Goal: Check status: Check status

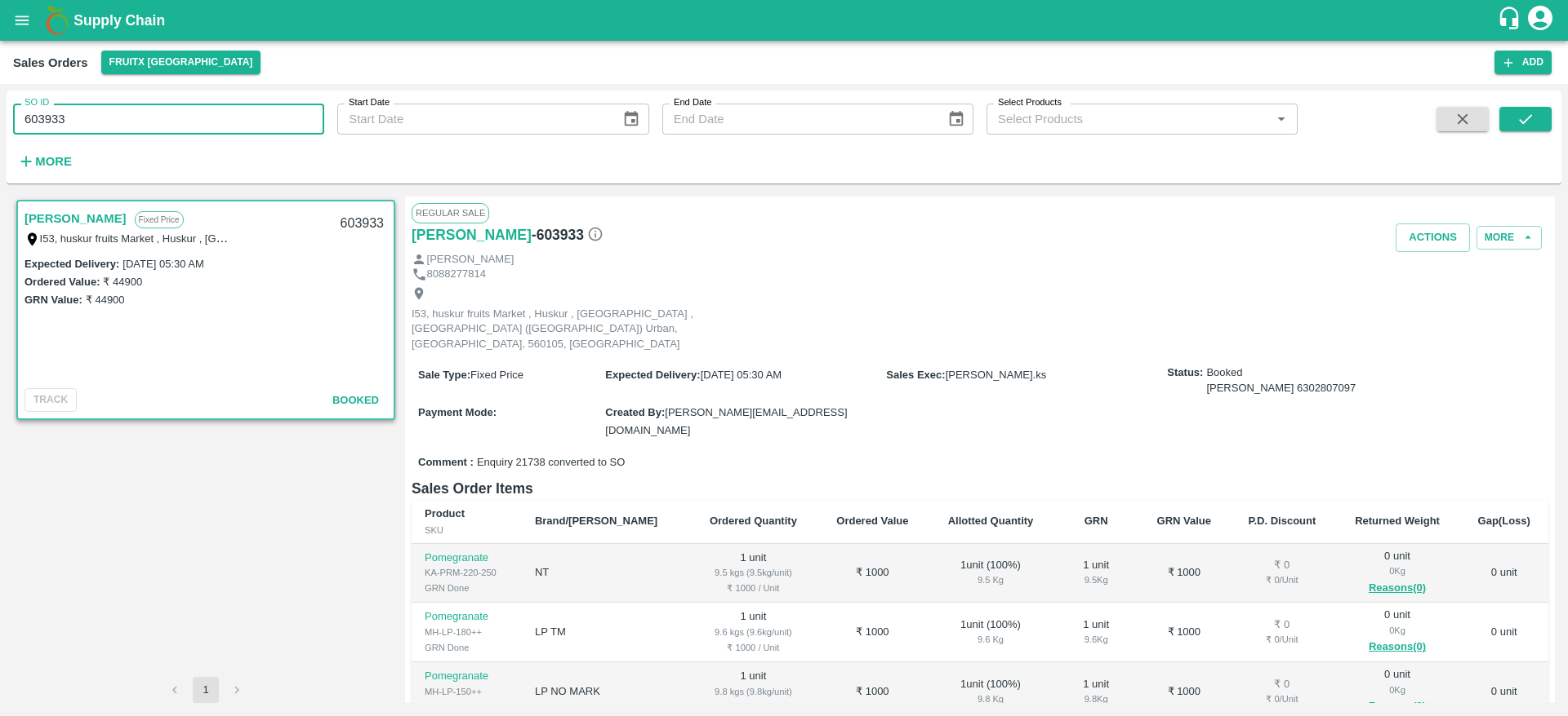
drag, startPoint x: 86, startPoint y: 126, endPoint x: 0, endPoint y: 141, distance: 87.3
click at [0, 141] on div "SO ID 603933 SO ID Start Date Start Date End Date End Date Select Products Sele…" at bounding box center [784, 400] width 1568 height 632
paste input "text"
type input "605531"
click at [1523, 117] on icon "submit" at bounding box center [1525, 119] width 18 height 18
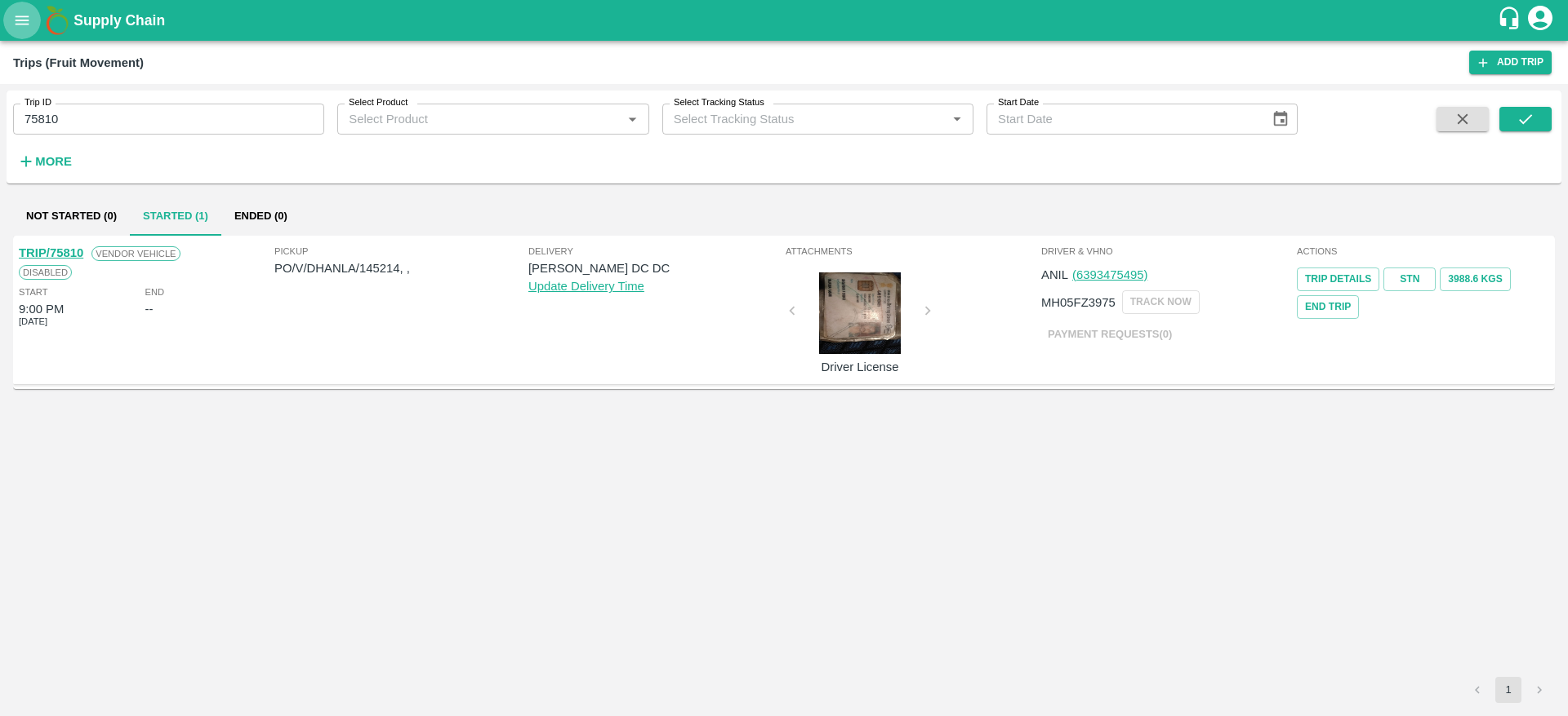
drag, startPoint x: 0, startPoint y: 0, endPoint x: 28, endPoint y: 30, distance: 41.0
click at [28, 30] on button "open drawer" at bounding box center [22, 21] width 38 height 38
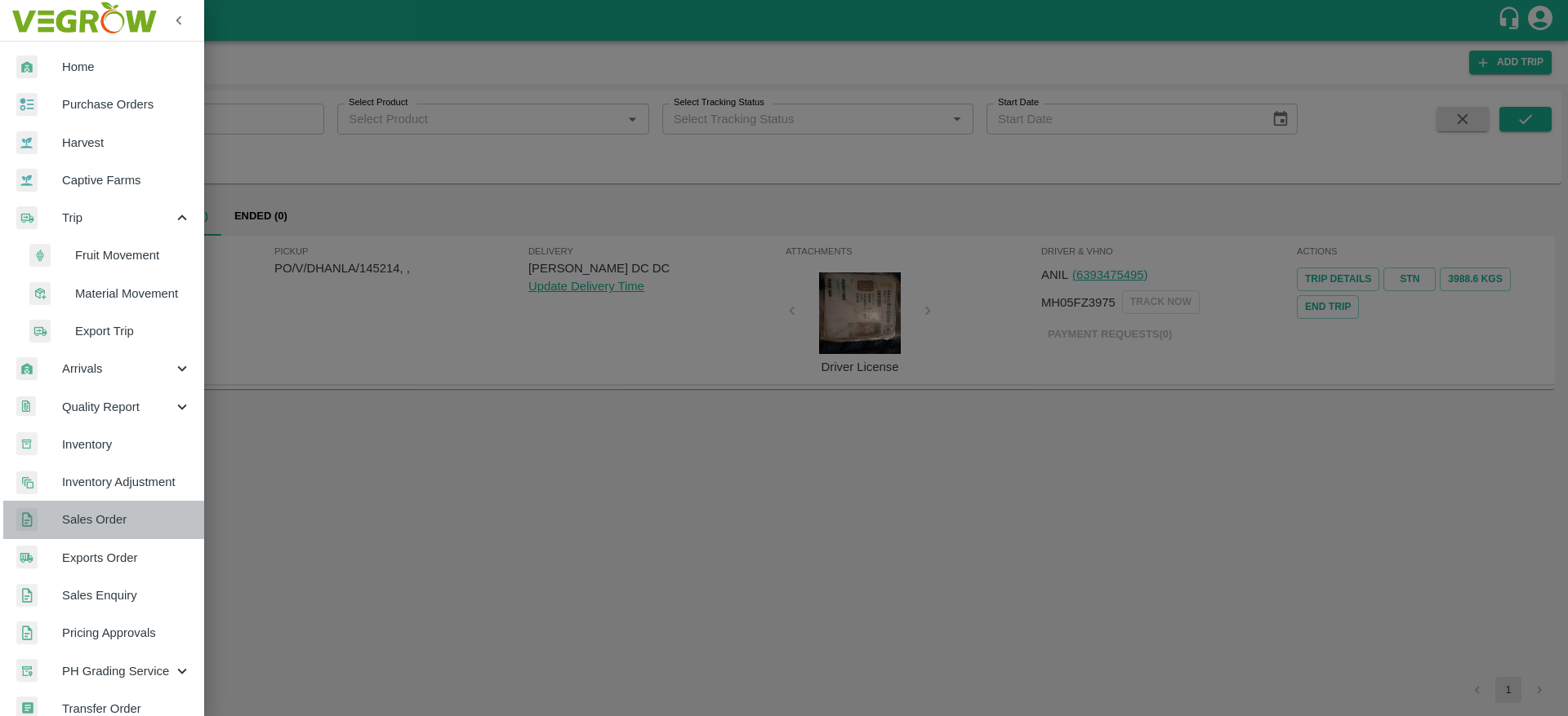
click at [126, 519] on span "Sales Order" at bounding box center [126, 519] width 129 height 18
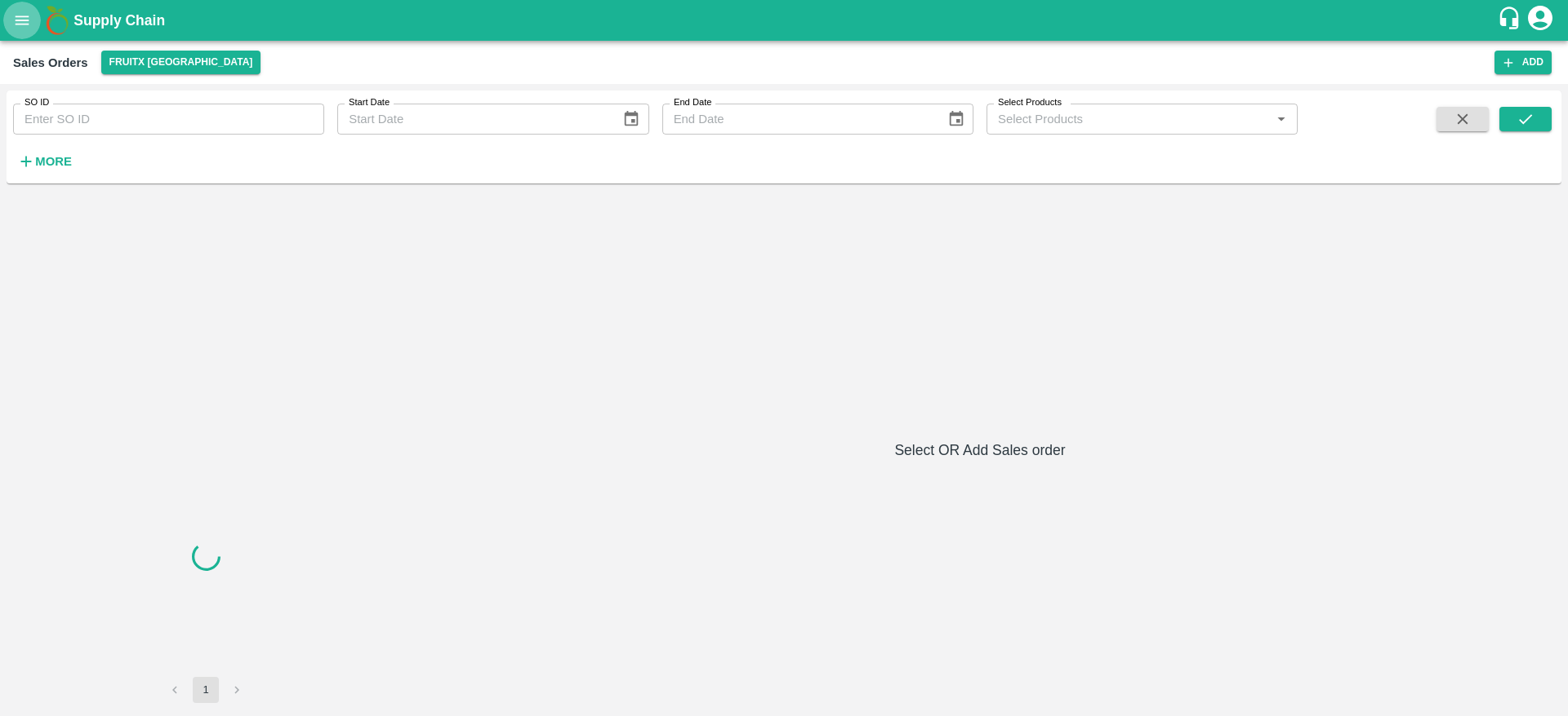
click at [26, 13] on icon "open drawer" at bounding box center [22, 21] width 18 height 18
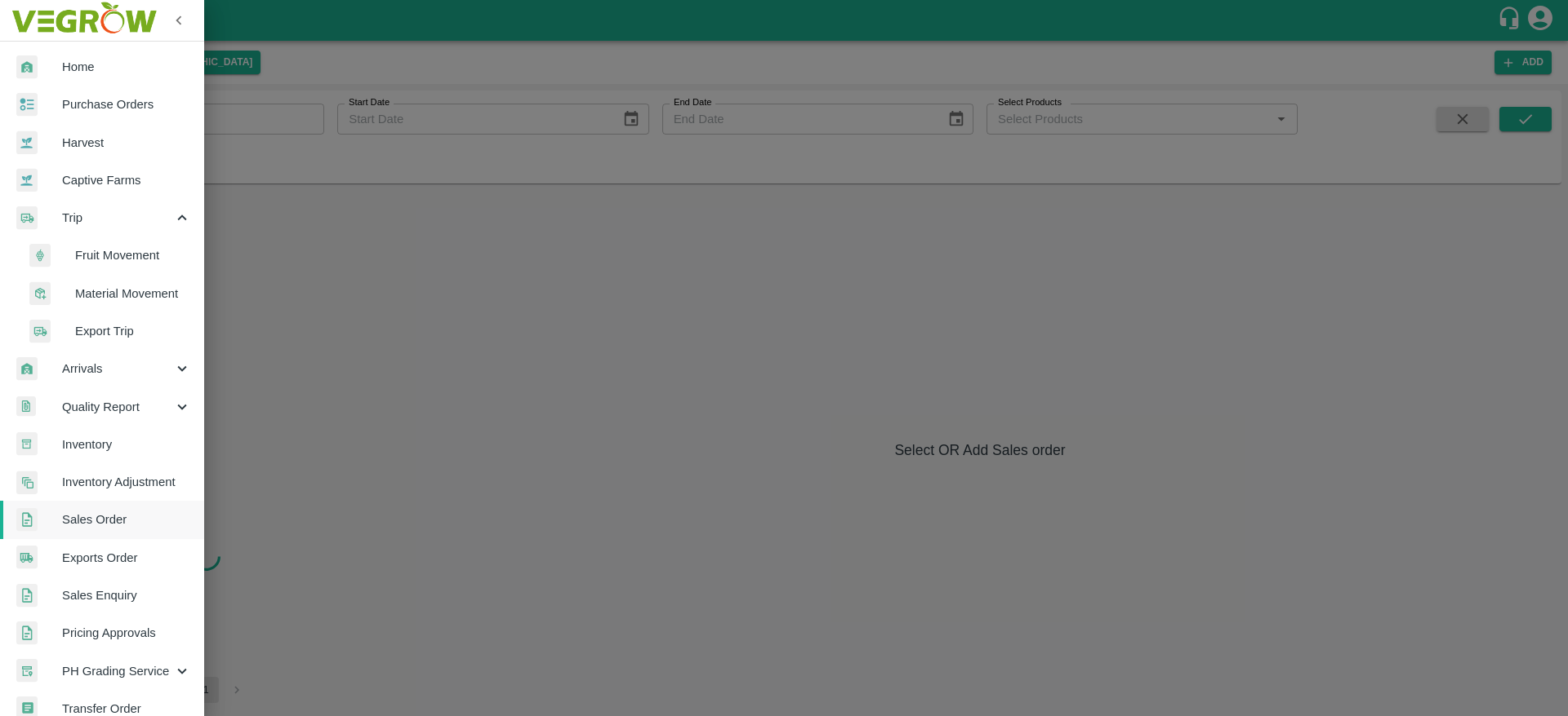
scroll to position [365, 0]
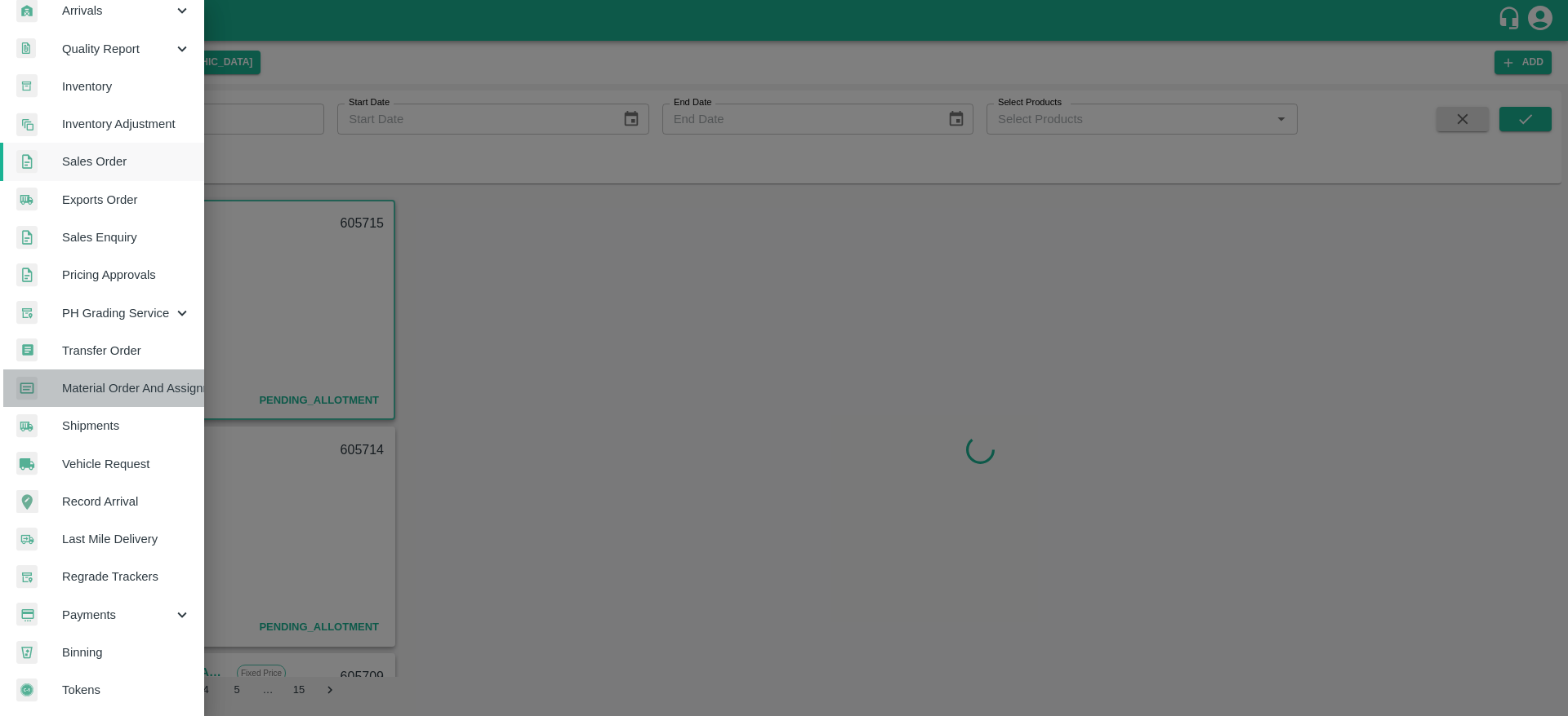
click at [159, 392] on link "Material Order And Assignment" at bounding box center [102, 389] width 204 height 38
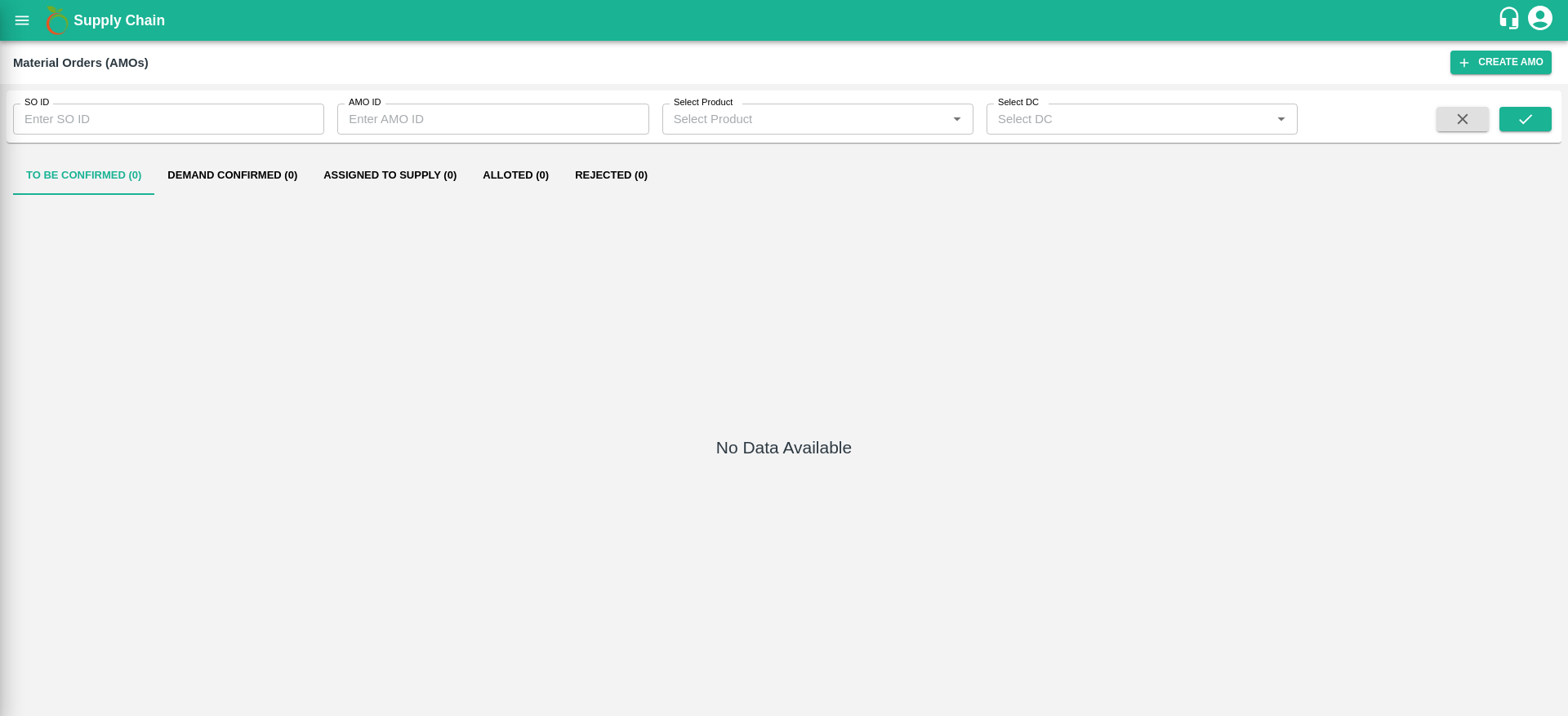
scroll to position [358, 0]
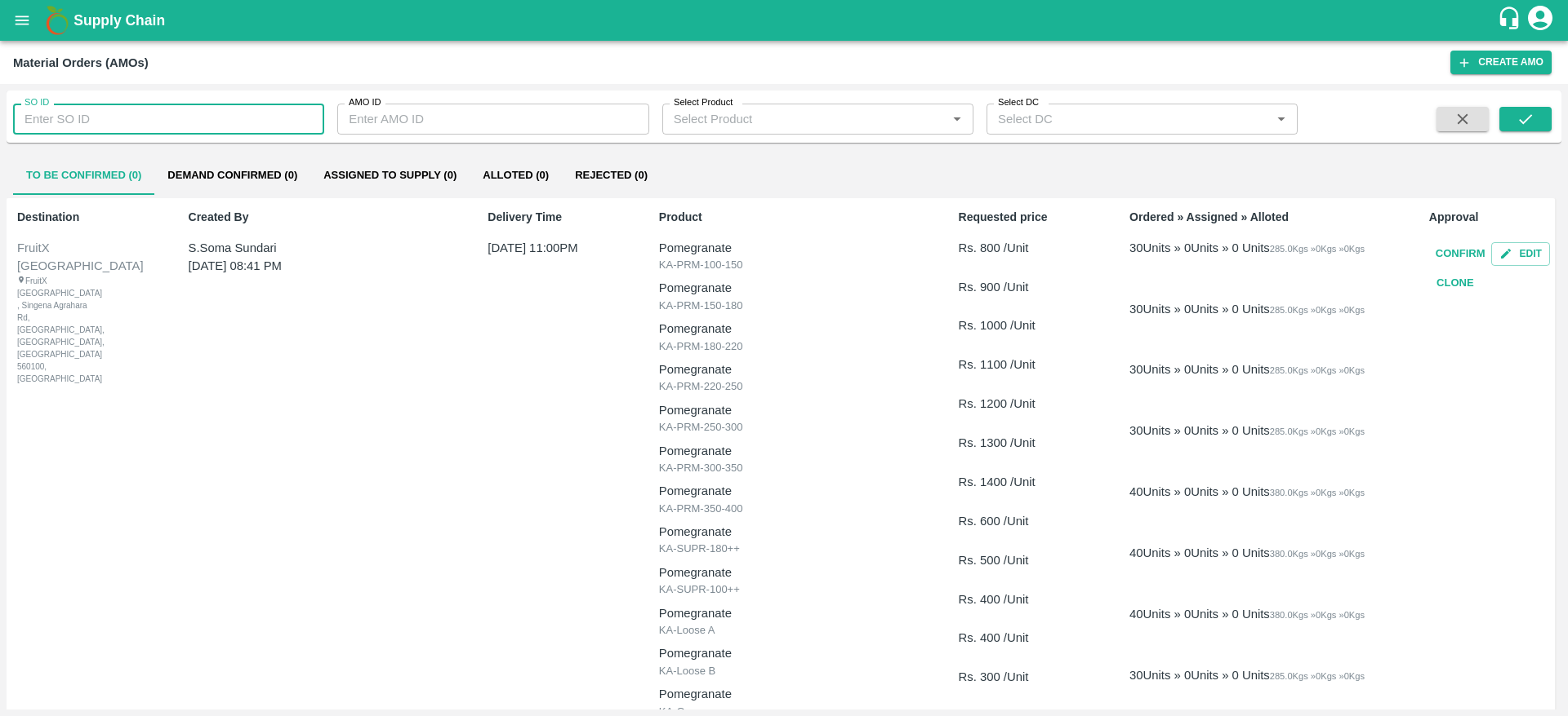
click at [150, 114] on input "SO ID" at bounding box center [169, 119] width 311 height 31
paste input "605531"
type input "605531"
click at [1527, 112] on icon "submit" at bounding box center [1525, 119] width 18 height 18
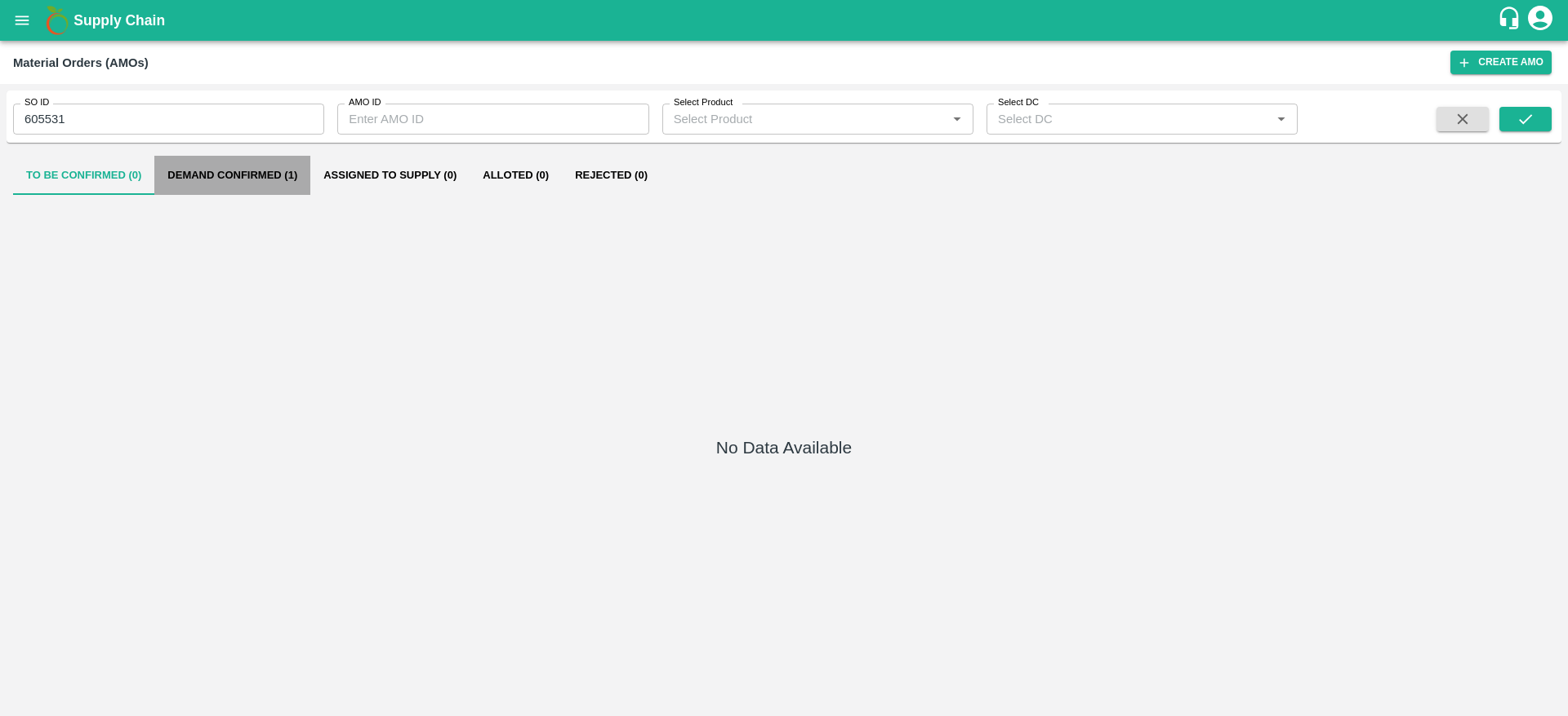
click at [286, 174] on button "Demand Confirmed (1)" at bounding box center [233, 175] width 156 height 39
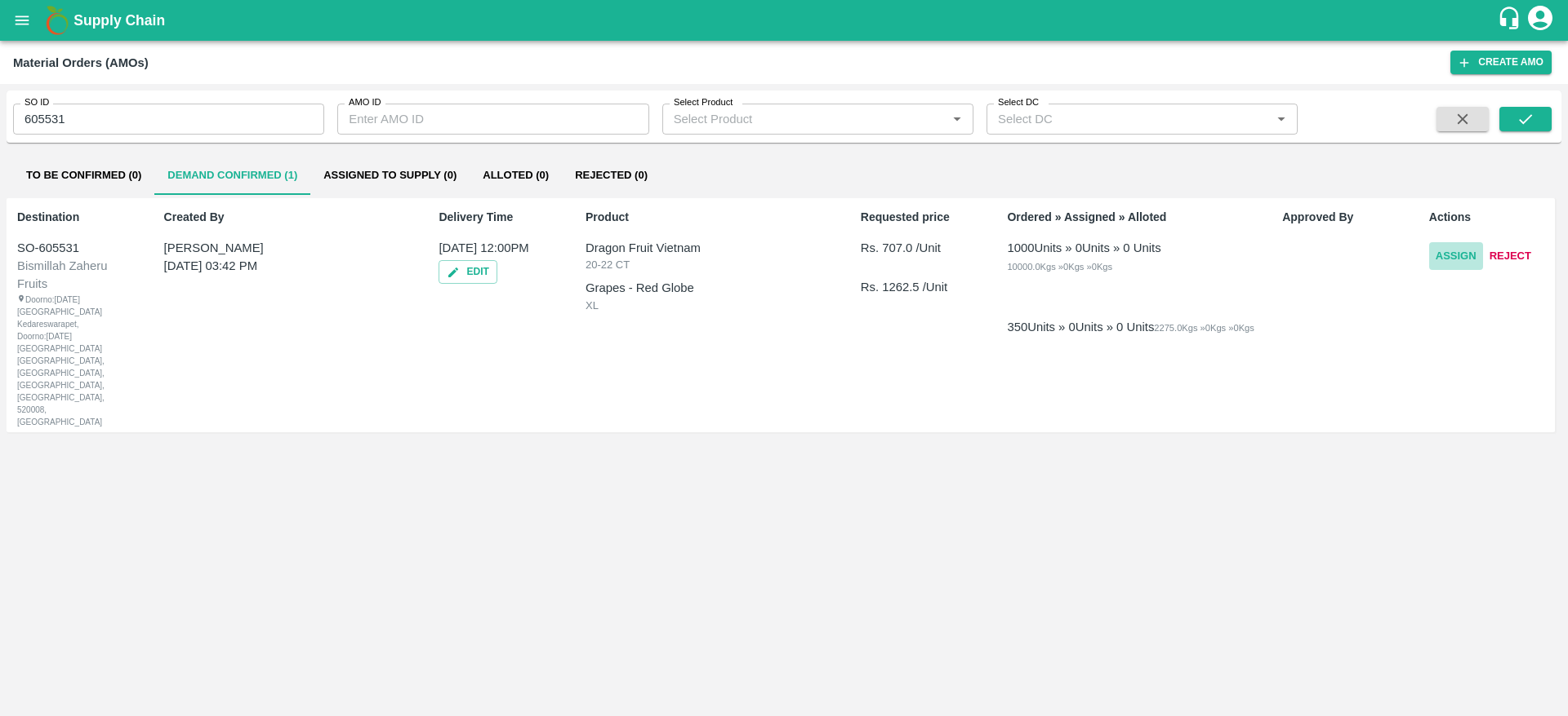
click at [1444, 251] on button "Assign" at bounding box center [1456, 257] width 54 height 29
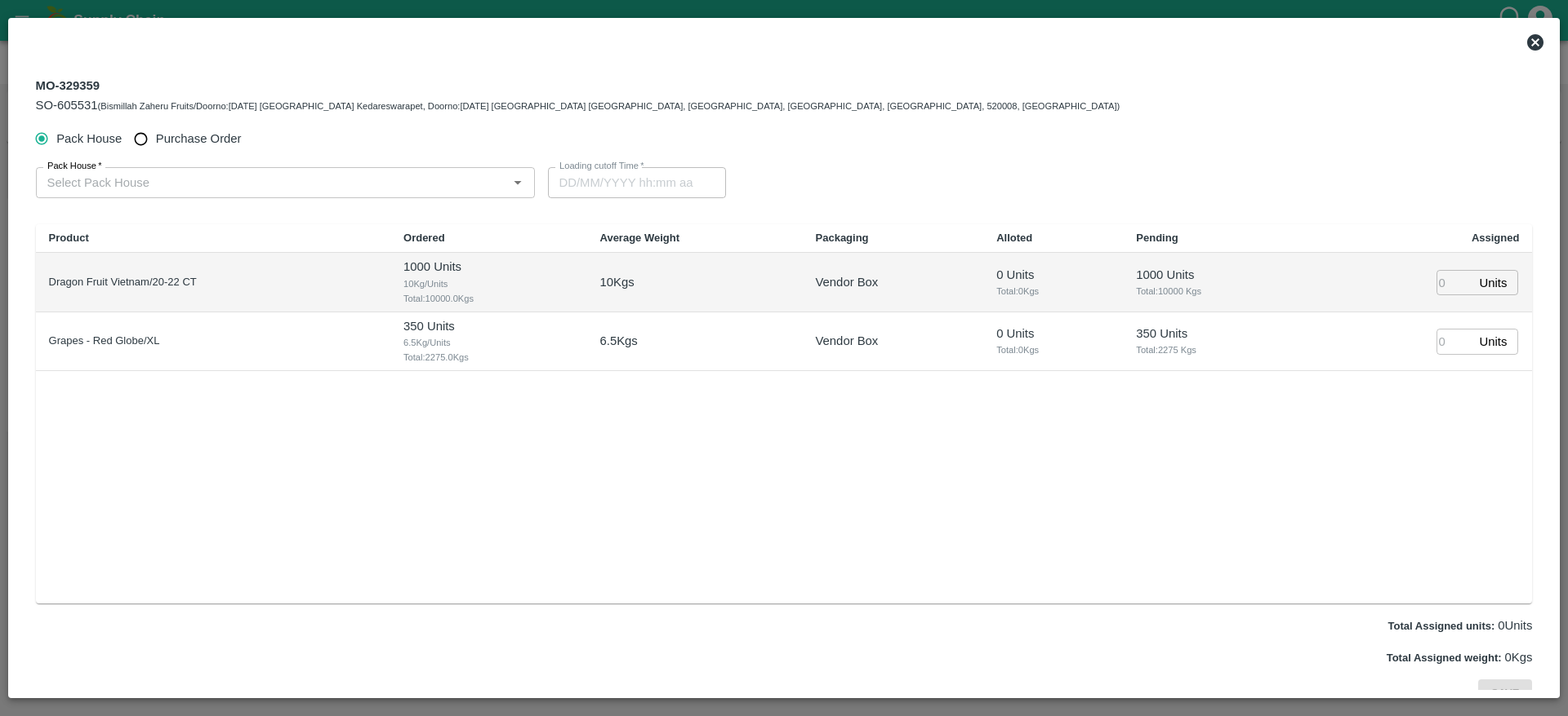
type input "26/09/2025 12:00 PM"
click at [148, 128] on input "Purchase Order" at bounding box center [141, 139] width 30 height 30
radio input "true"
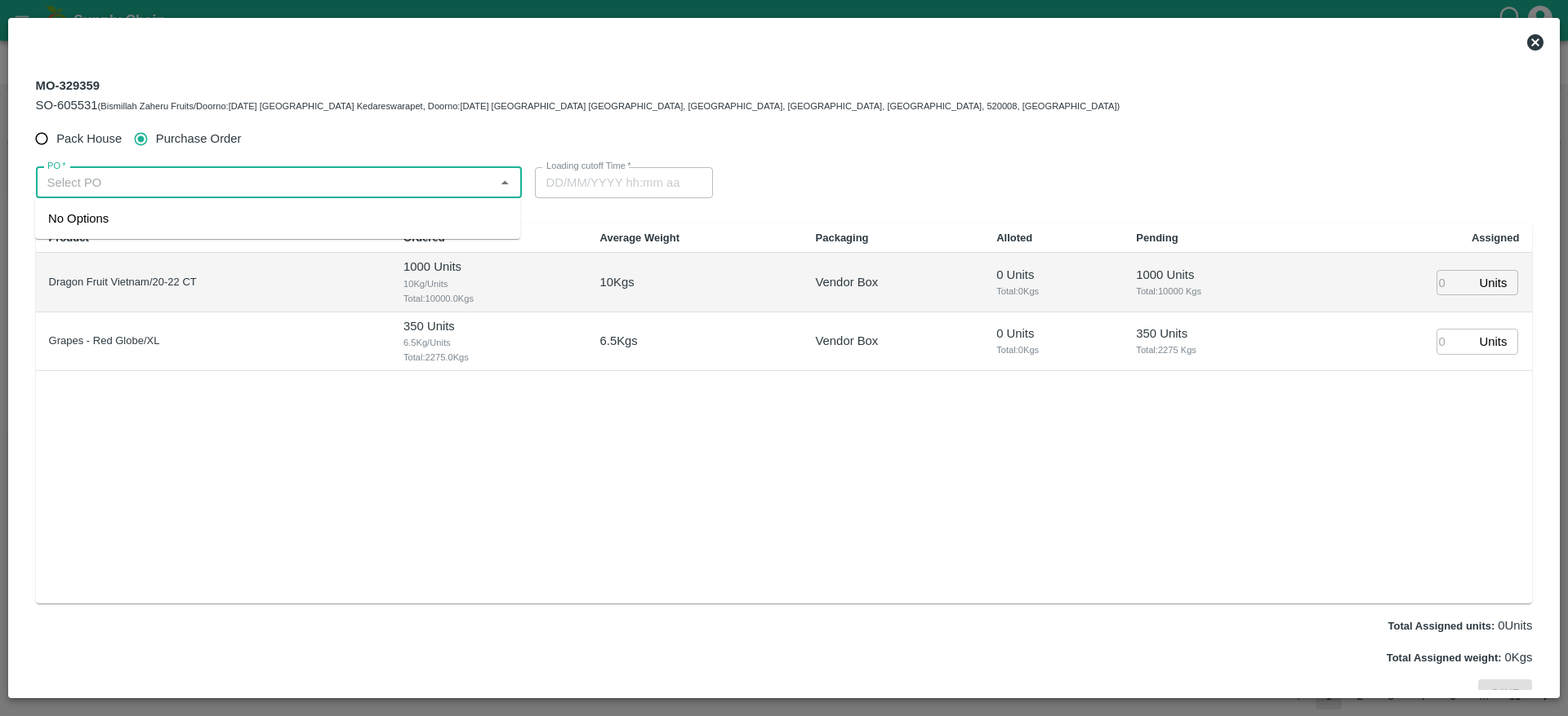
click at [119, 190] on input "PO   *" at bounding box center [266, 183] width 449 height 21
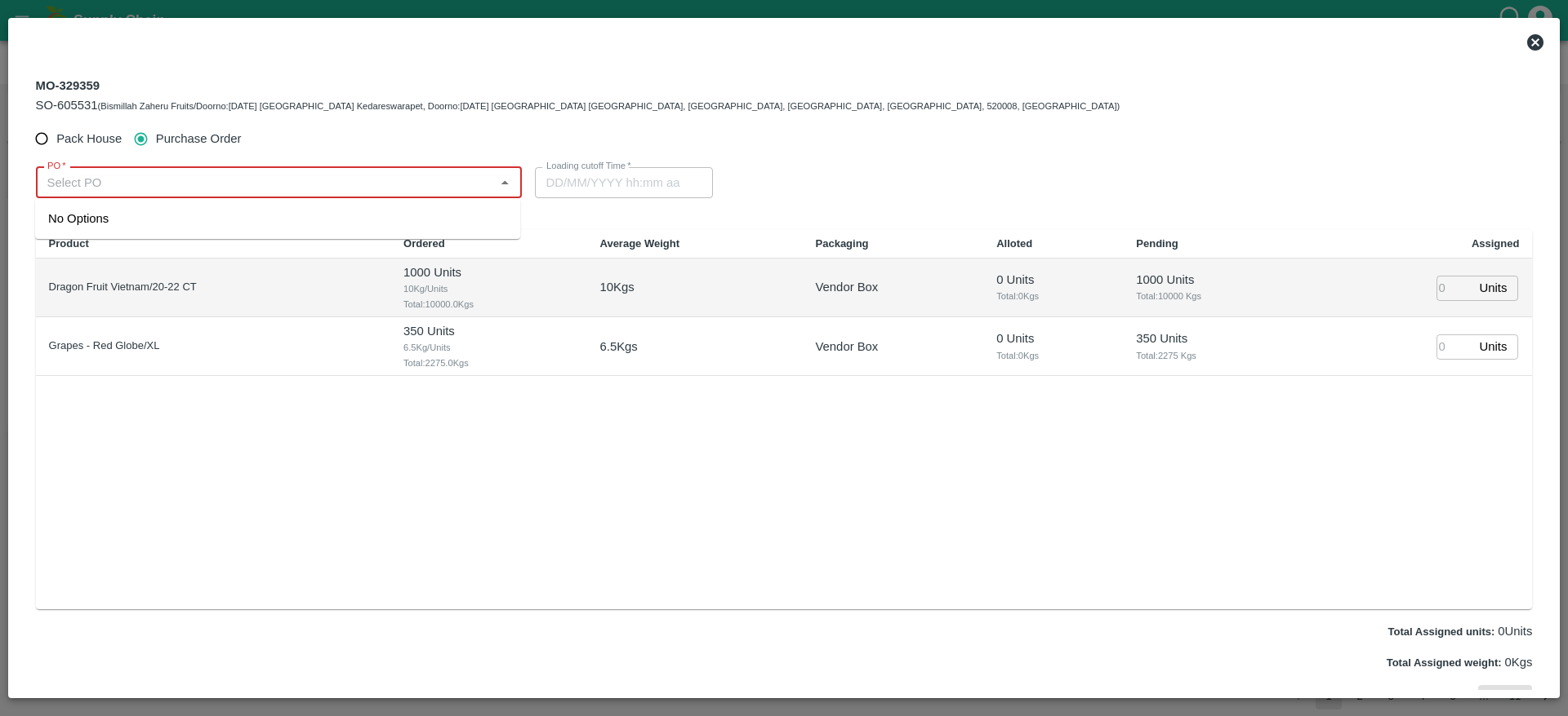
click at [236, 184] on input "PO   *" at bounding box center [266, 183] width 449 height 21
click at [239, 223] on div "PO-178131(SHAKTI FRUIT CO.- 9988103504)" at bounding box center [174, 219] width 252 height 18
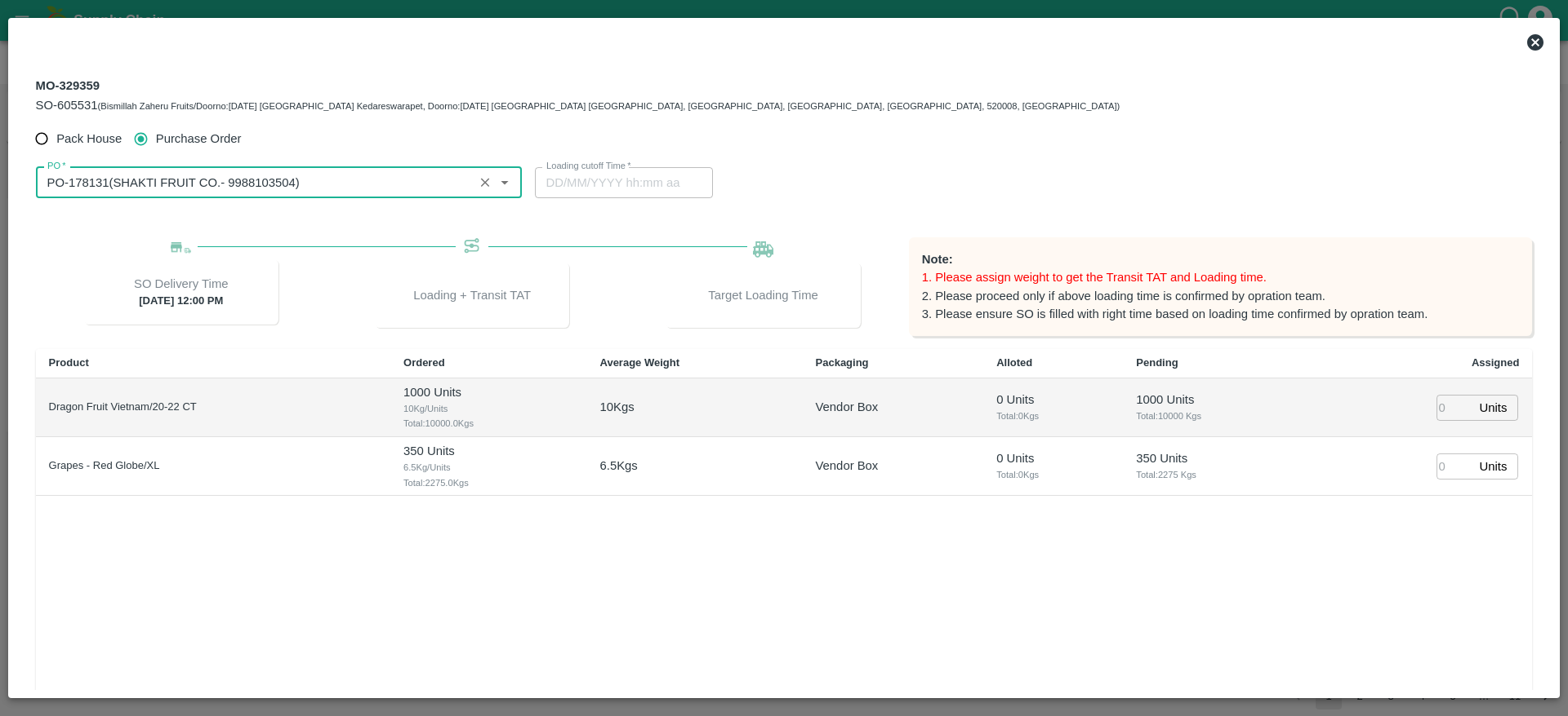
type input "PO-178131(SHAKTI FRUIT CO.- 9988103504)"
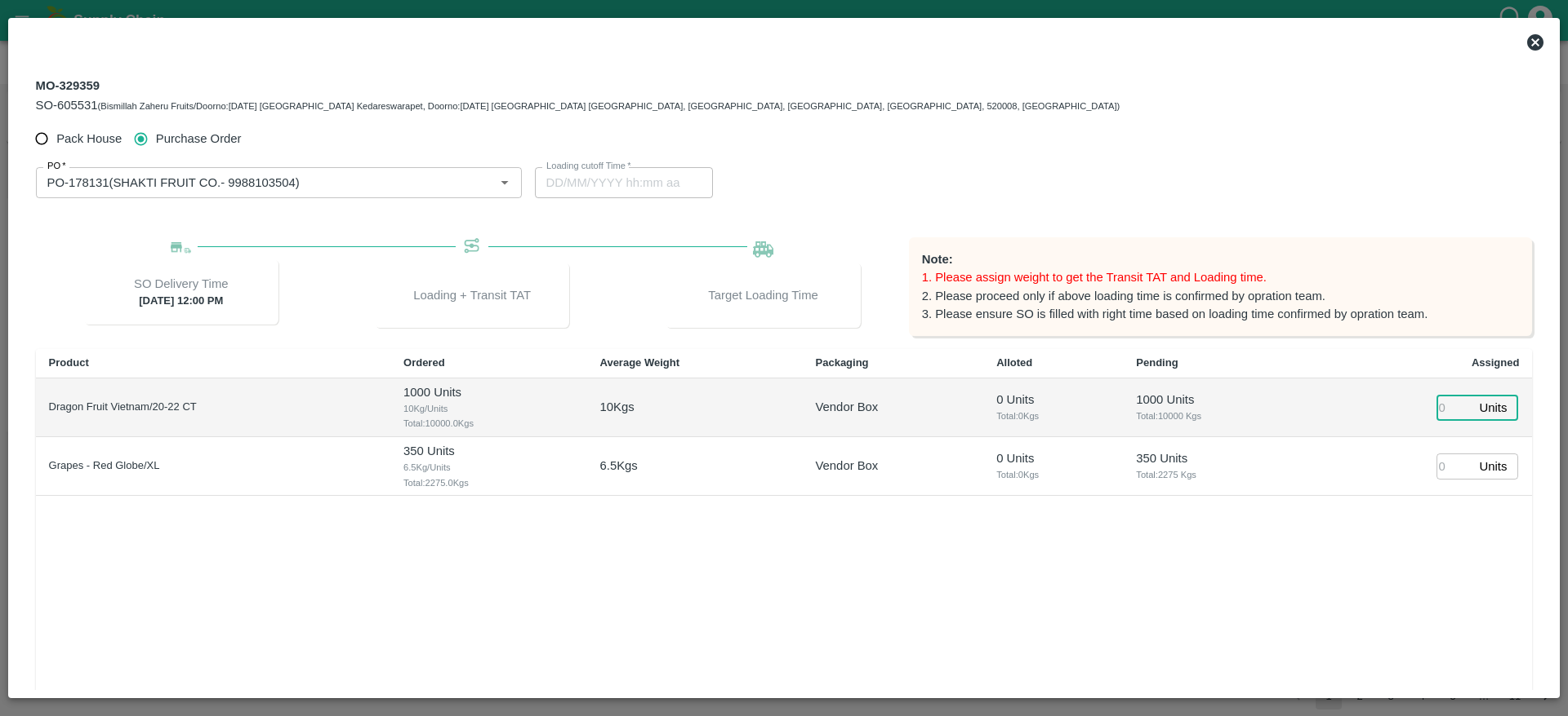
click at [1452, 405] on input "number" at bounding box center [1454, 408] width 36 height 25
type input "100"
click at [1447, 470] on input "number" at bounding box center [1454, 467] width 36 height 25
type input "350"
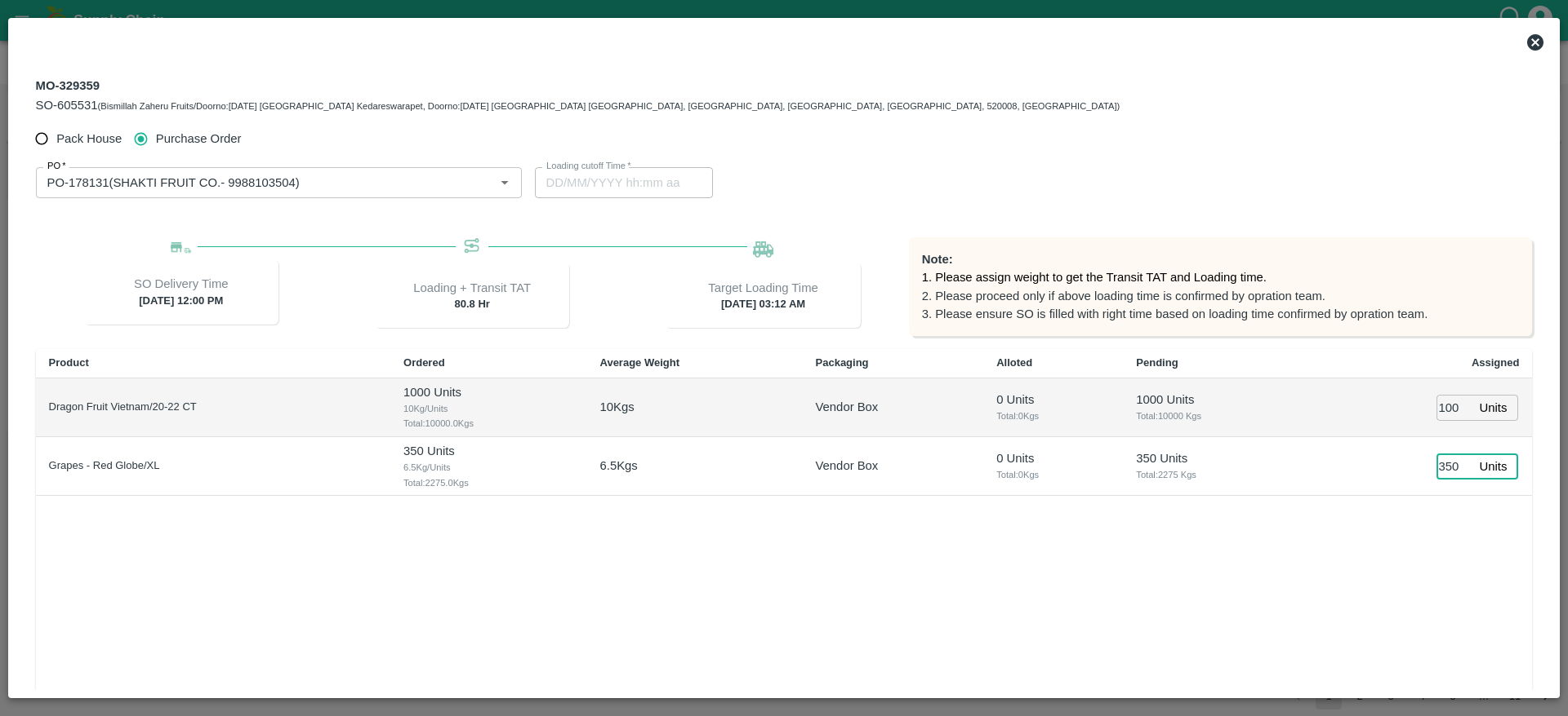
type input "23/09/2025 03:12 AM"
type input "350"
click at [1249, 568] on div "Product Ordered Average Weight Packaging Alloted Pending Assigned Dragon Fruit …" at bounding box center [784, 539] width 1496 height 379
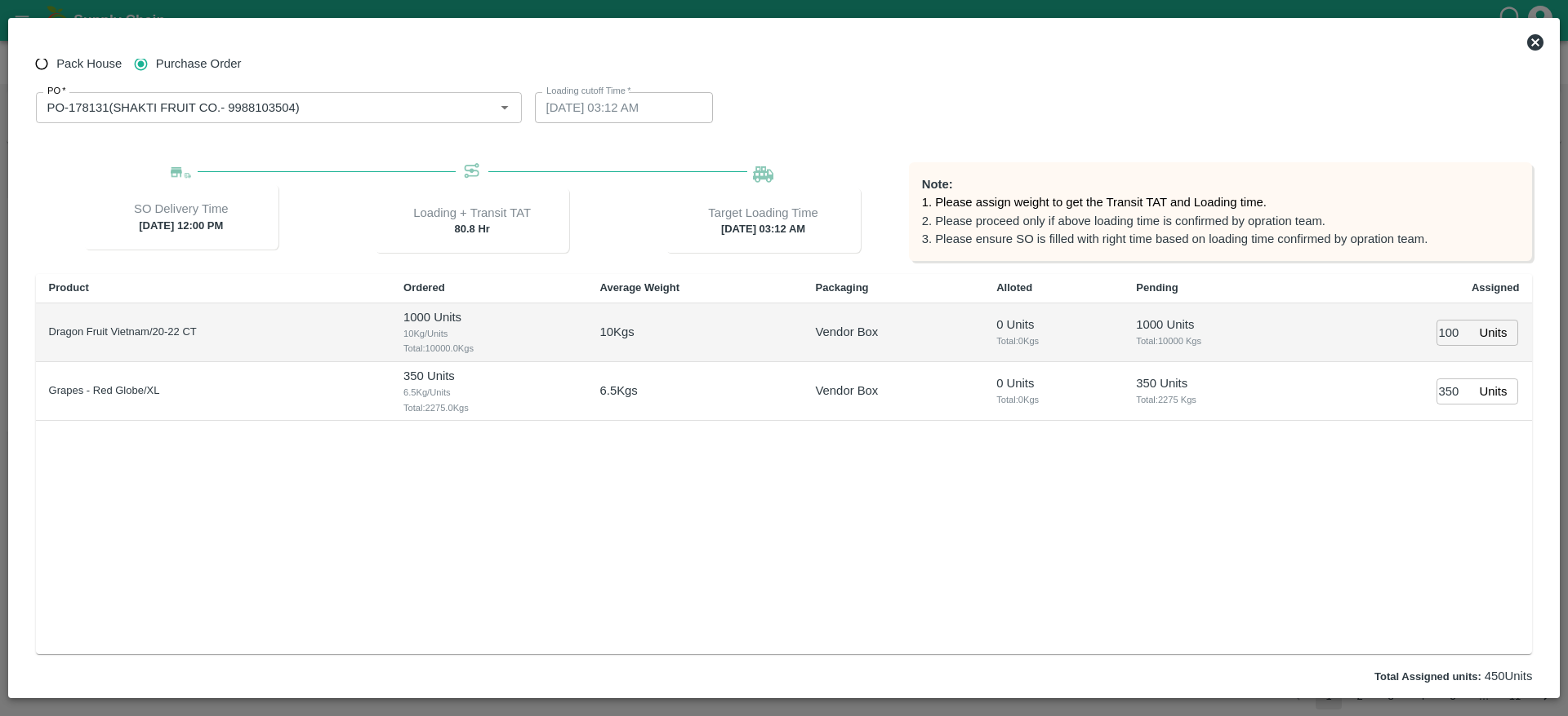
scroll to position [31, 0]
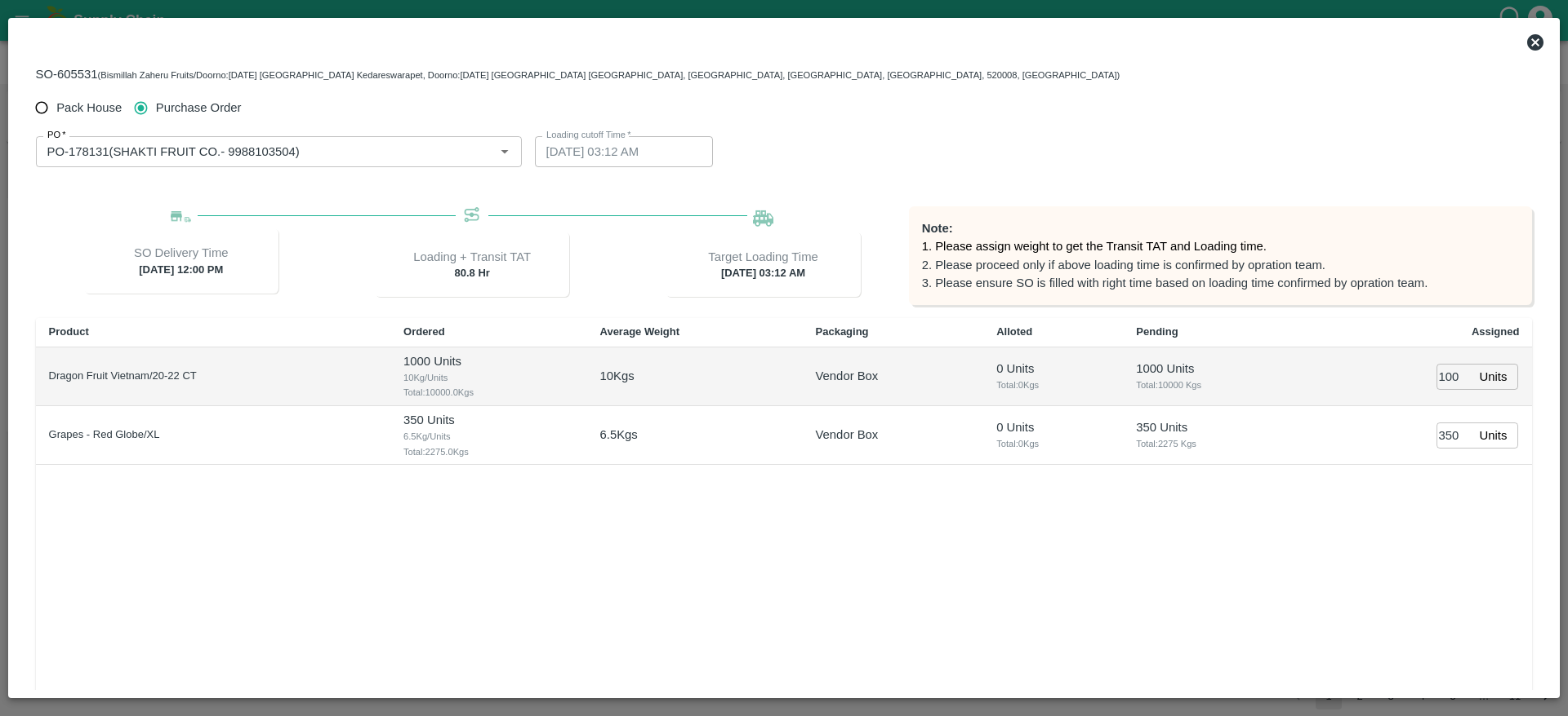
type input "23/09/2025 02:12 AM"
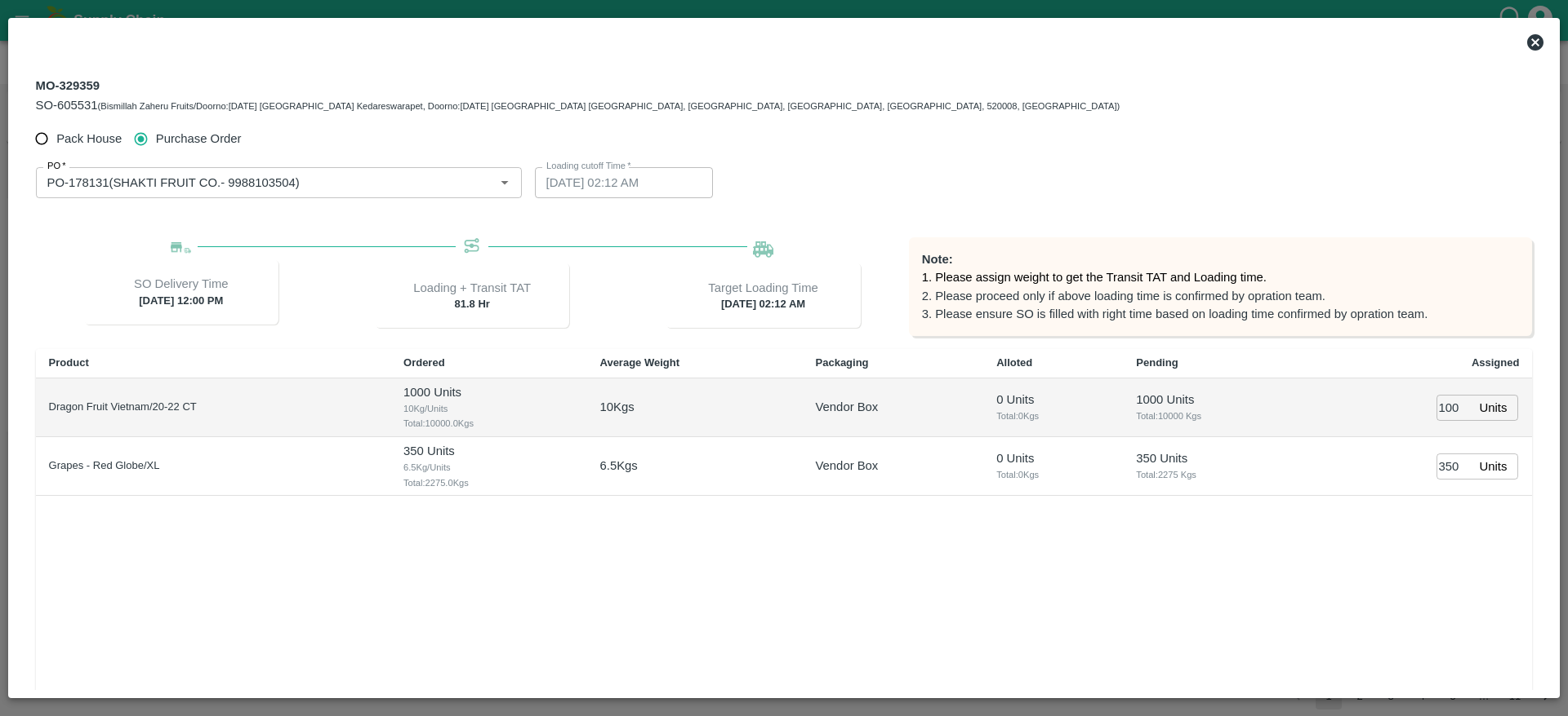
click at [1535, 46] on icon at bounding box center [1535, 42] width 16 height 16
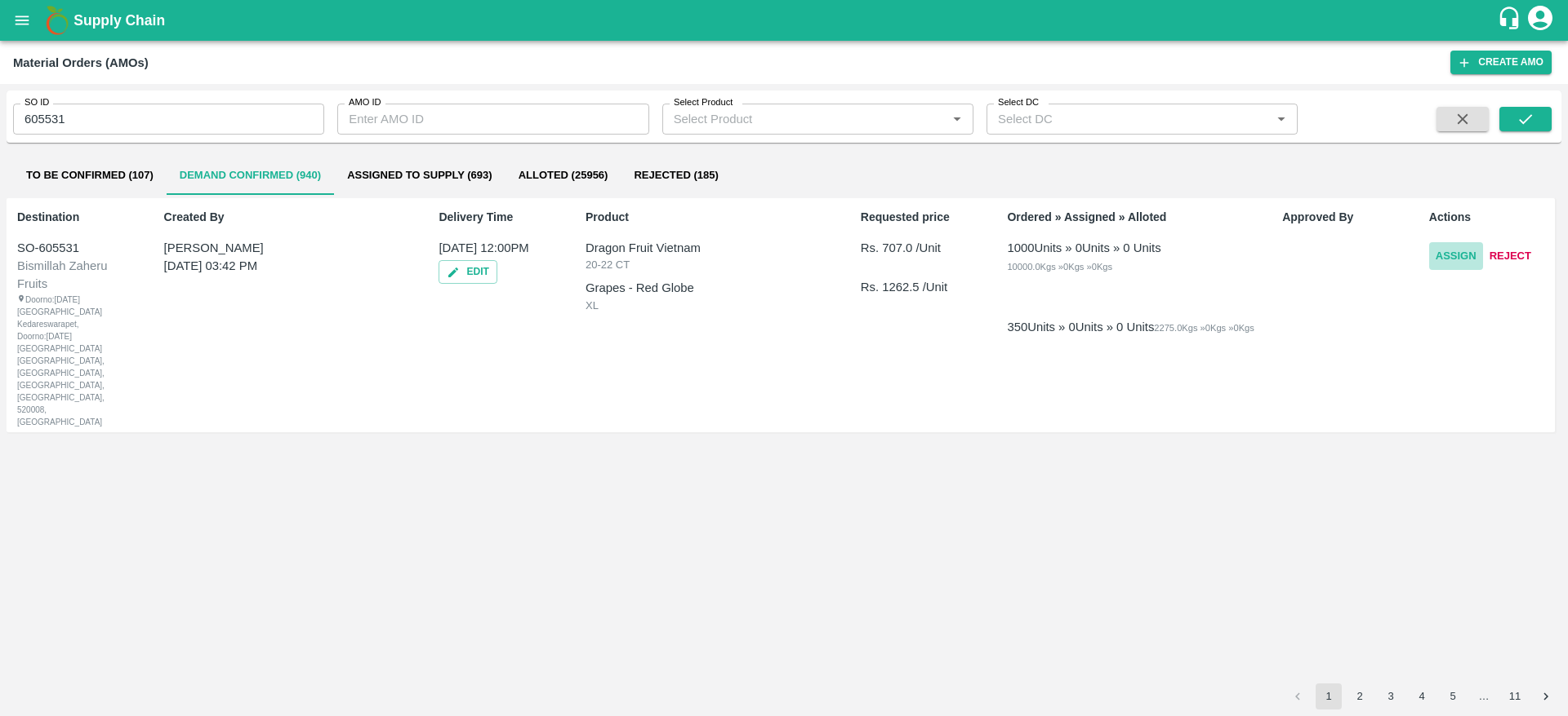
click at [1469, 250] on button "Assign" at bounding box center [1456, 257] width 54 height 29
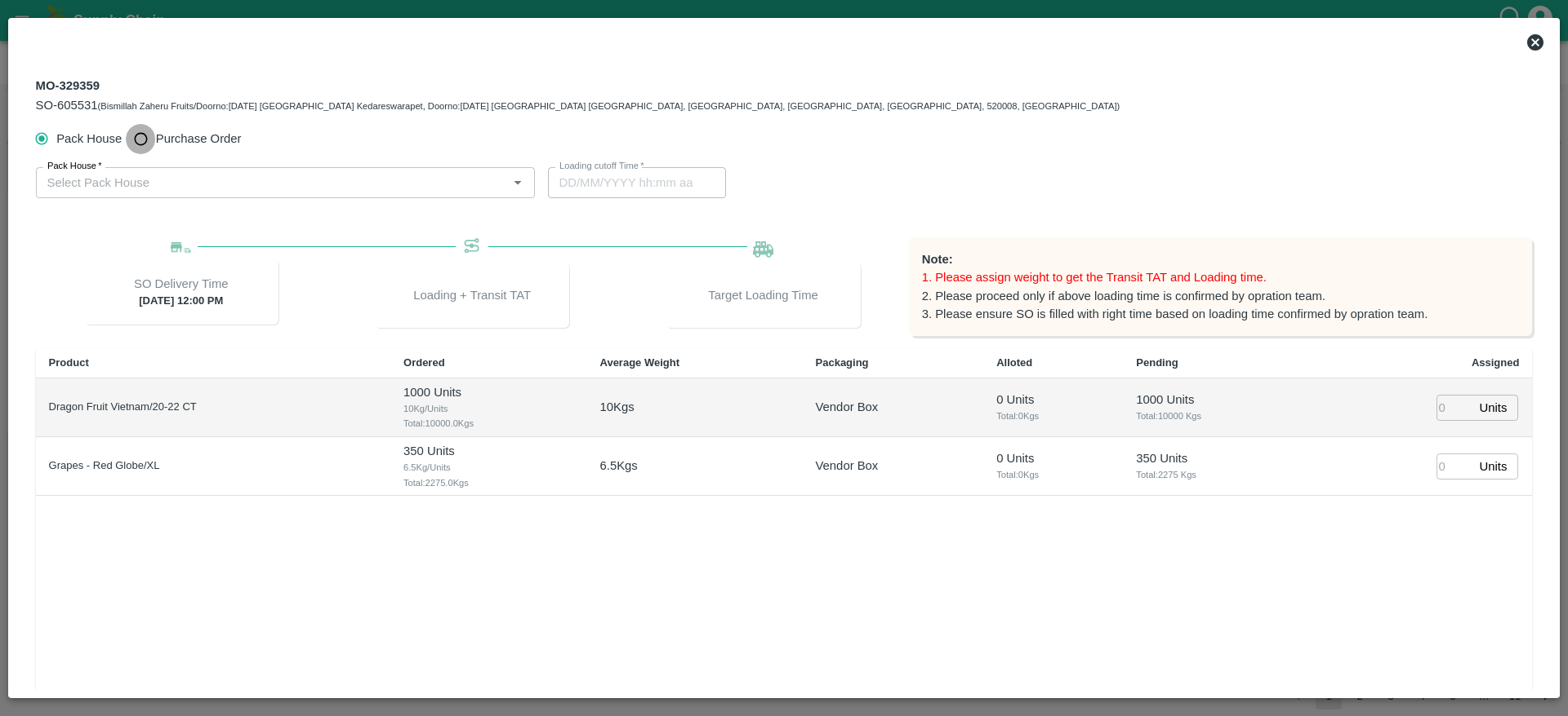
click at [144, 134] on input "Purchase Order" at bounding box center [141, 139] width 30 height 30
radio input "true"
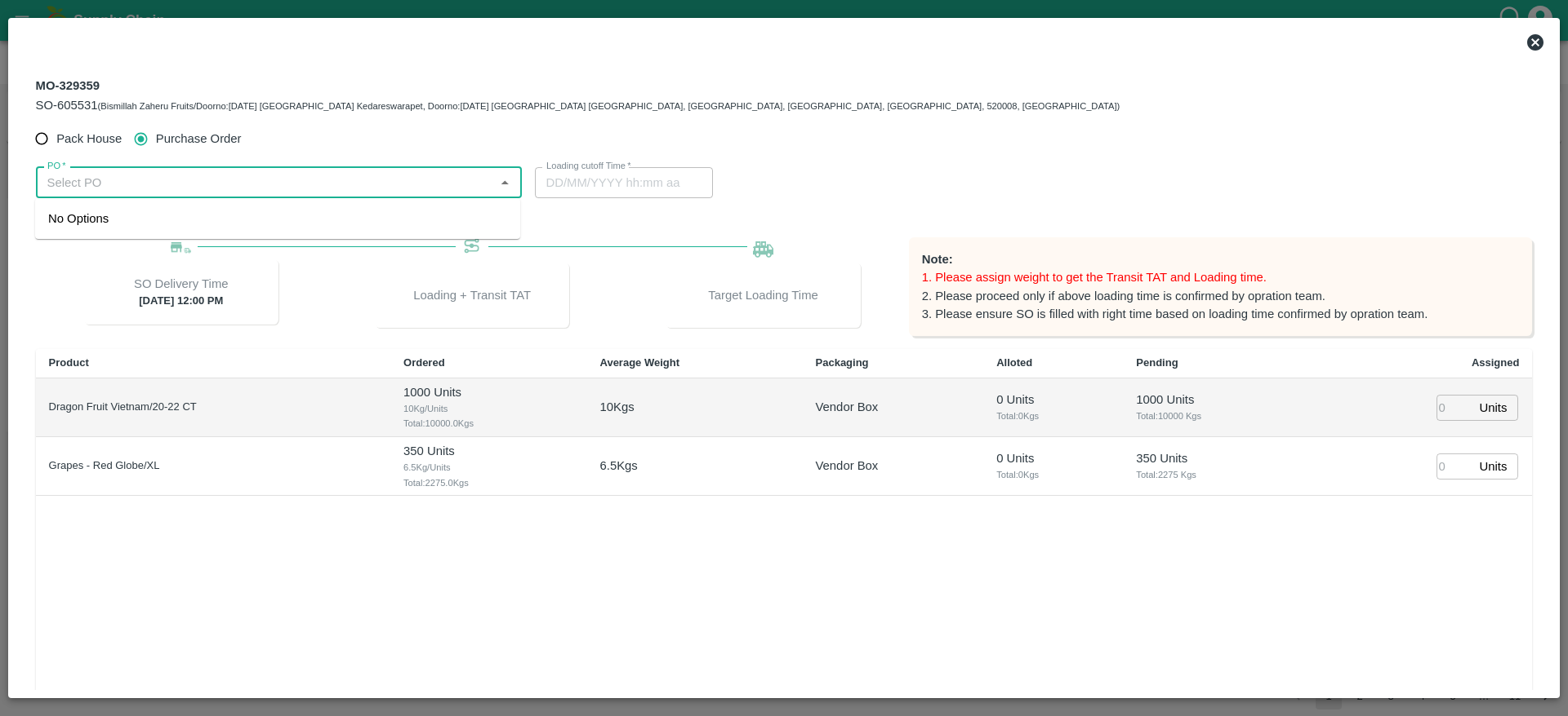
click at [258, 181] on input "PO   *" at bounding box center [266, 183] width 449 height 21
click at [356, 219] on div "PO-178131(SHAKTI FRUIT CO.- 9988103504)" at bounding box center [277, 218] width 485 height 28
type input "PO-178131(SHAKTI FRUIT CO.- 9988103504)"
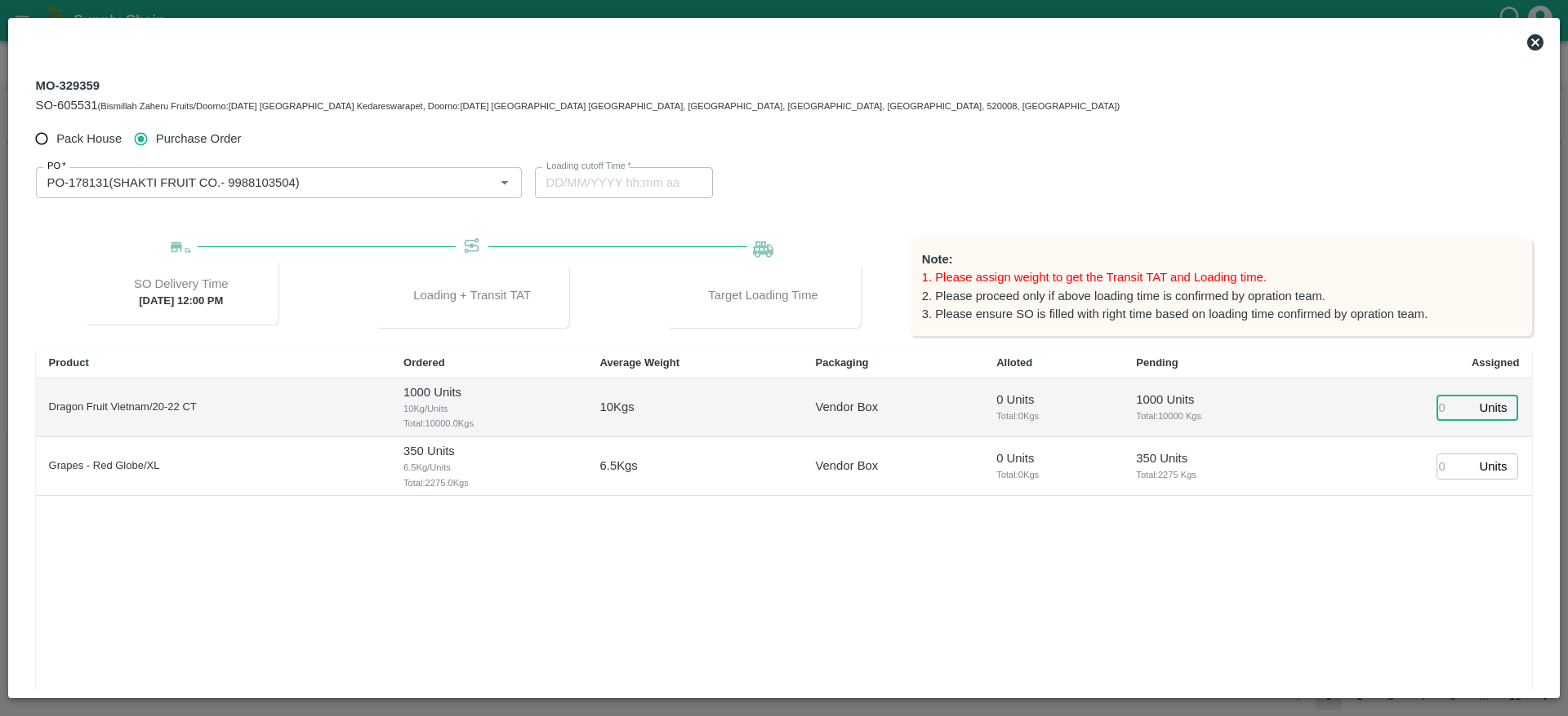
click at [1437, 411] on input "number" at bounding box center [1454, 408] width 36 height 25
type input "100"
click at [1439, 464] on input "number" at bounding box center [1454, 467] width 36 height 25
type input "23/09/2025 03:12 AM"
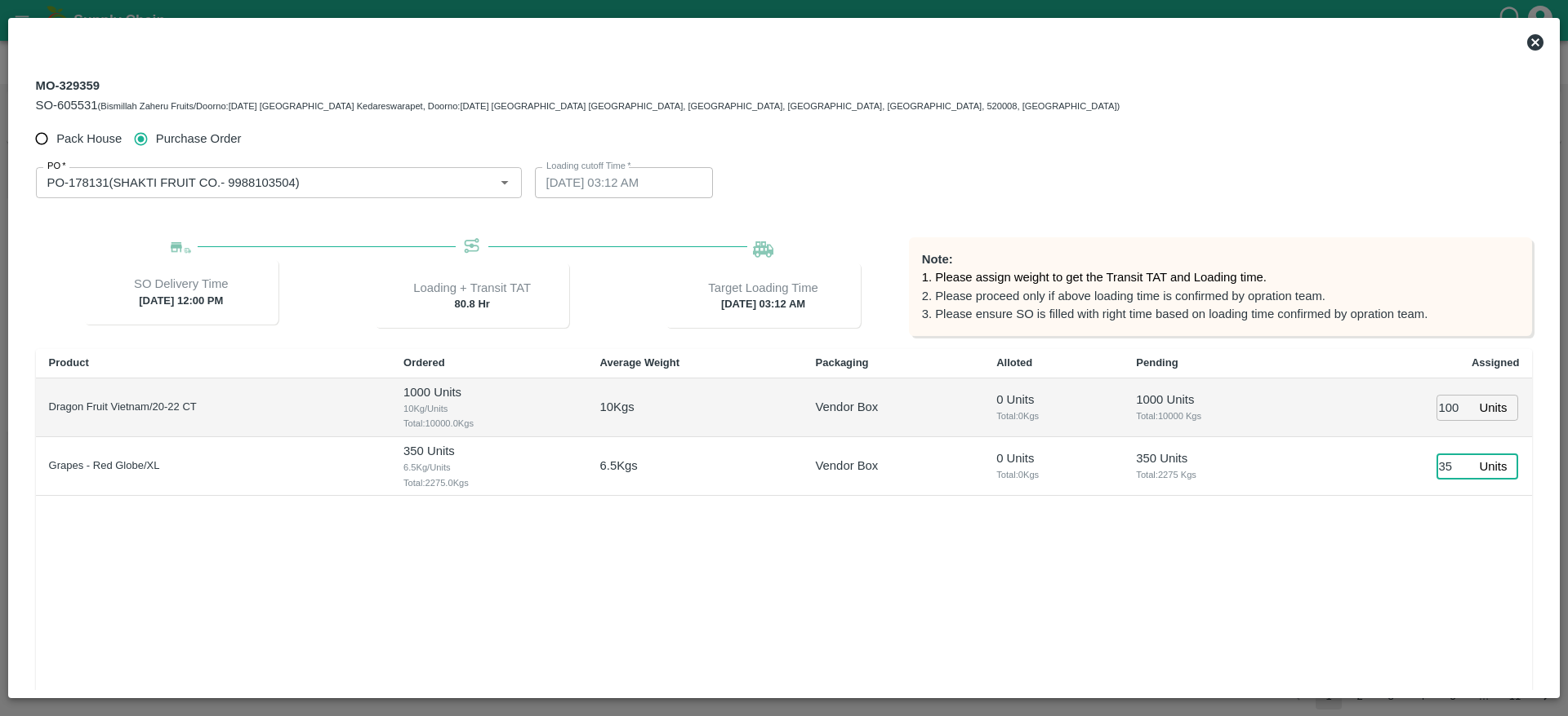
type input "350"
type input "23/09/2025 02:12 AM"
type input "350"
click at [1119, 557] on div "Product Ordered Average Weight Packaging Alloted Pending Assigned Dragon Fruit …" at bounding box center [784, 539] width 1496 height 379
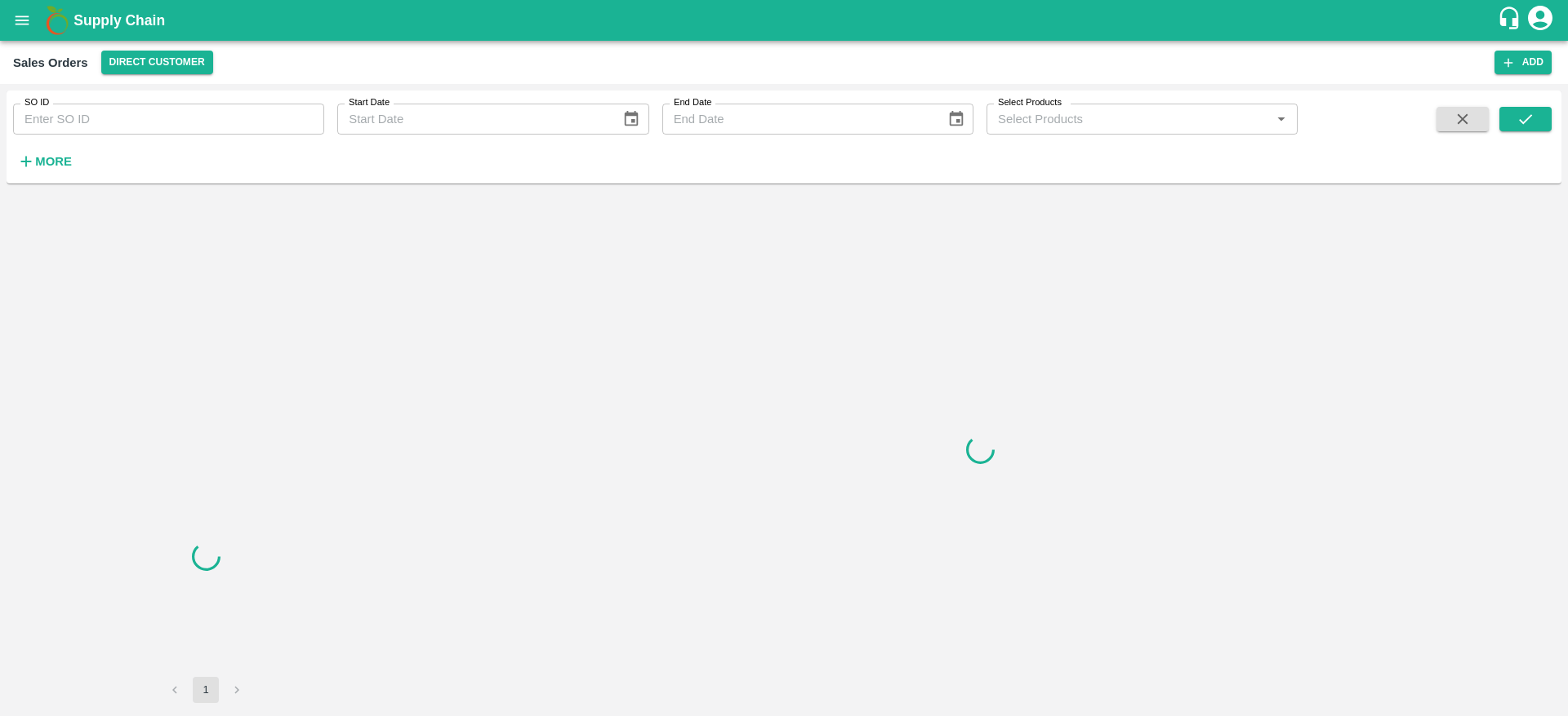
click at [27, 19] on icon "open drawer" at bounding box center [22, 21] width 18 height 18
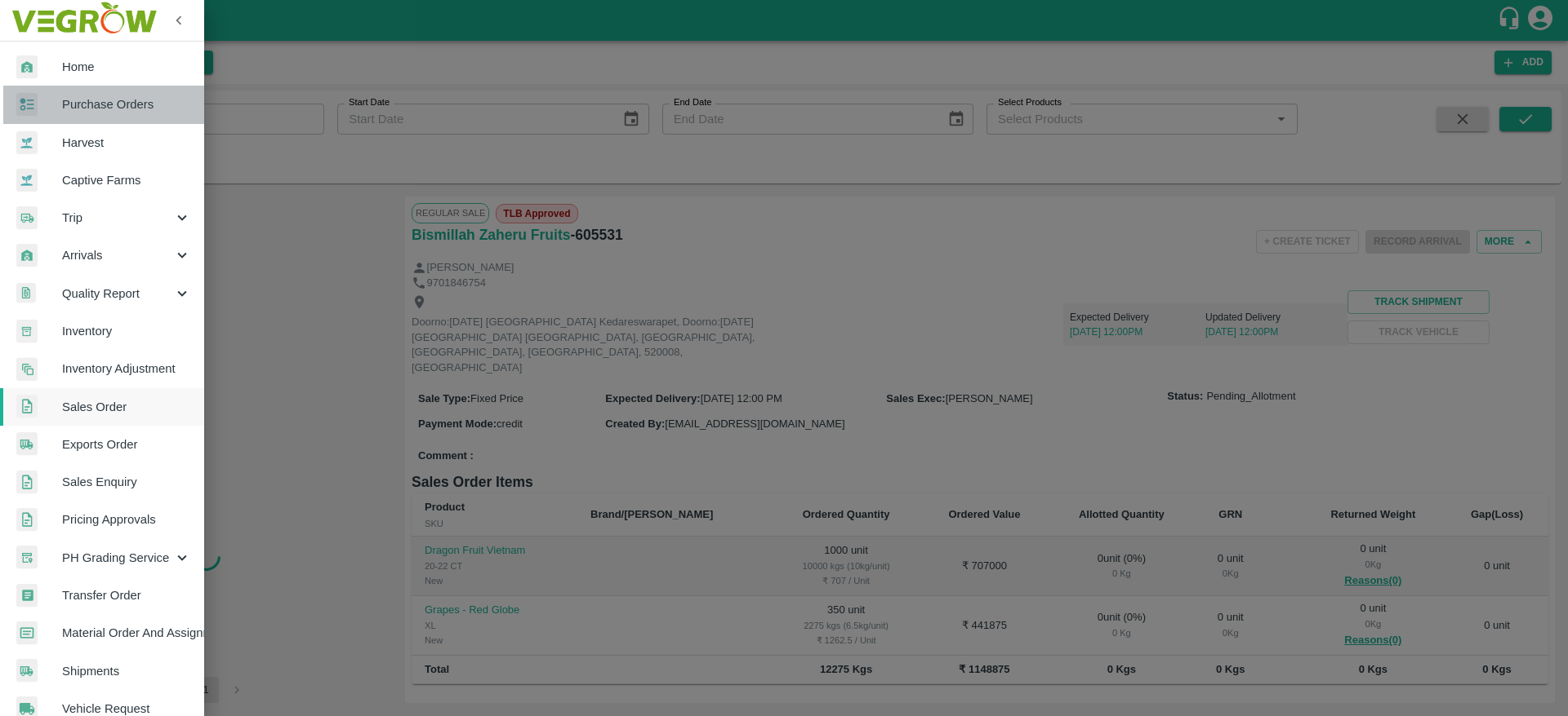
click at [144, 109] on span "Purchase Orders" at bounding box center [126, 105] width 129 height 18
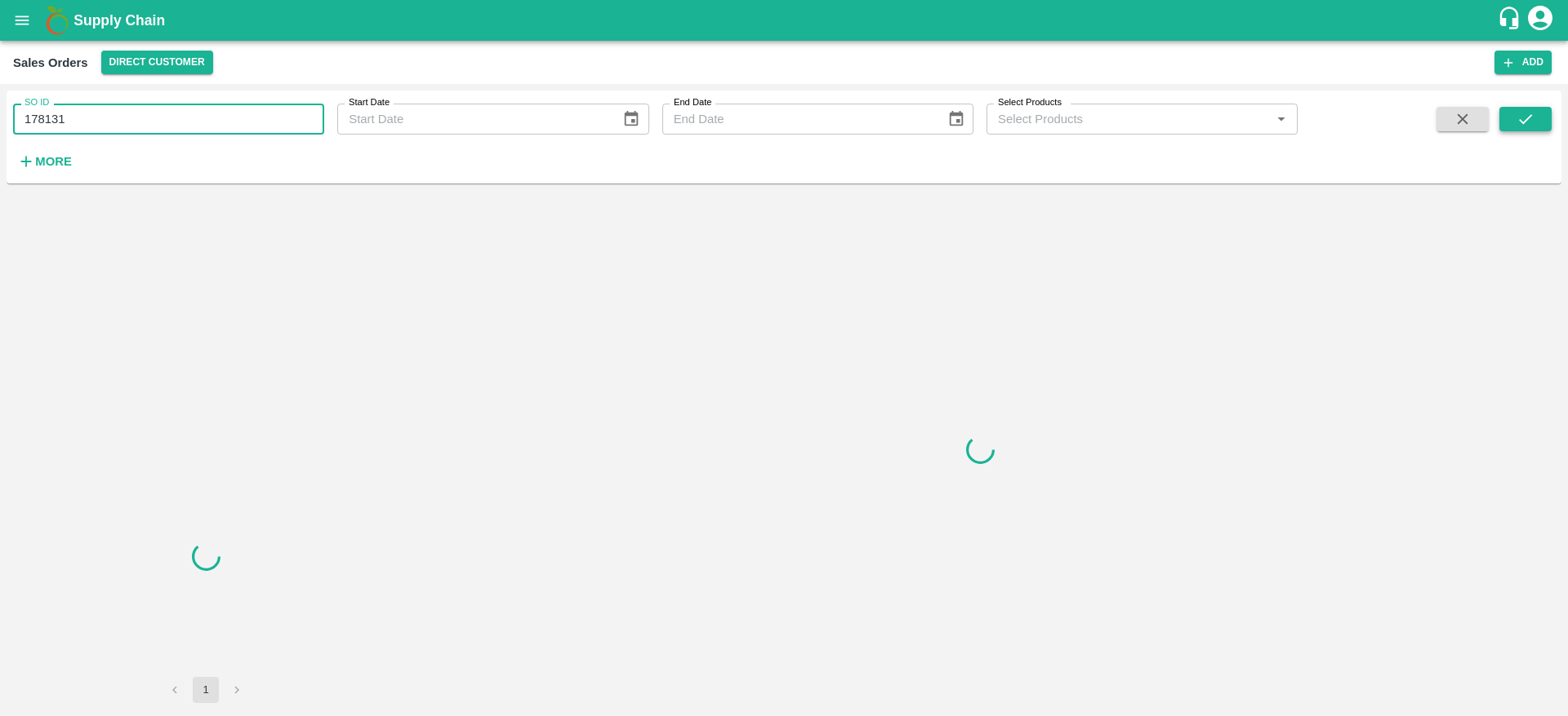
type input "178131"
click at [1520, 114] on icon "submit" at bounding box center [1525, 119] width 18 height 18
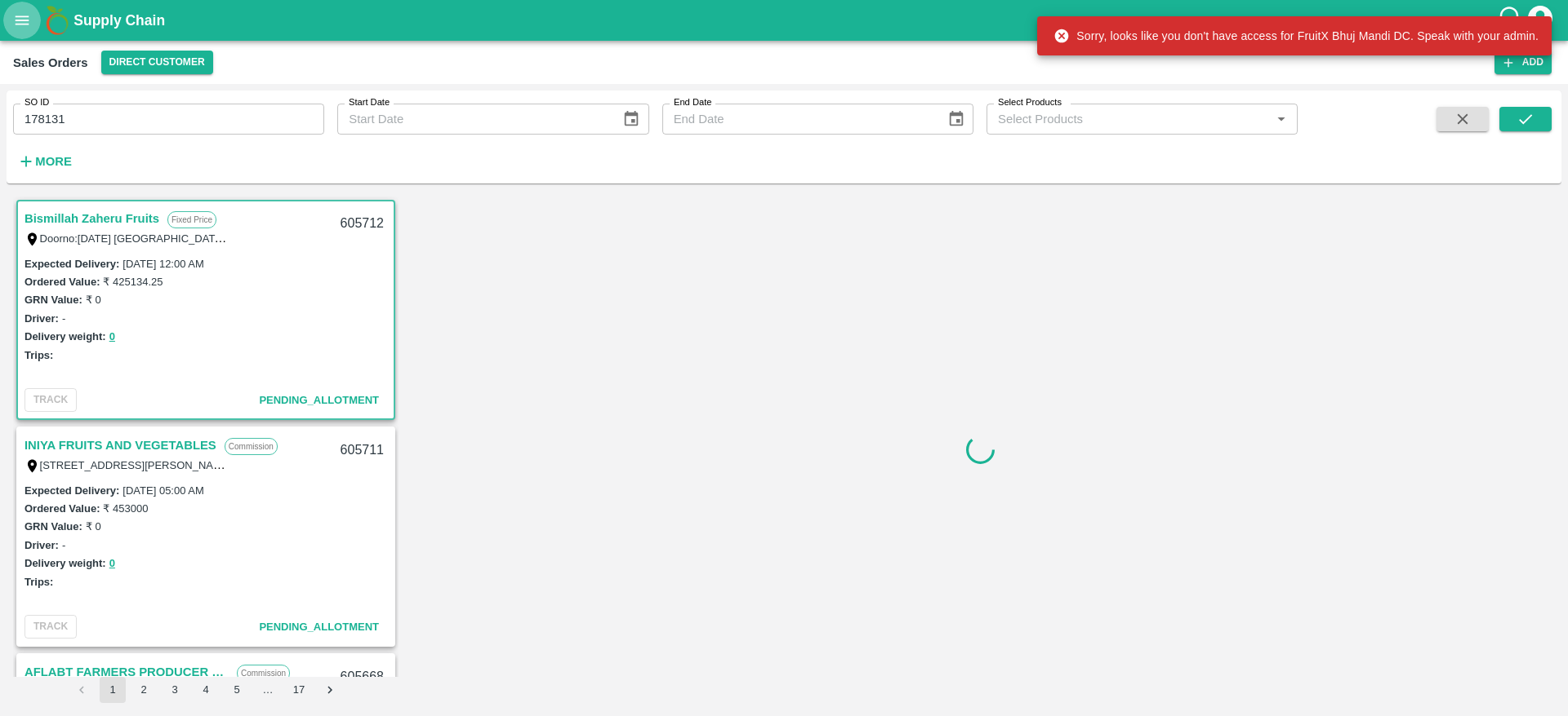
click at [13, 12] on icon "open drawer" at bounding box center [22, 21] width 18 height 18
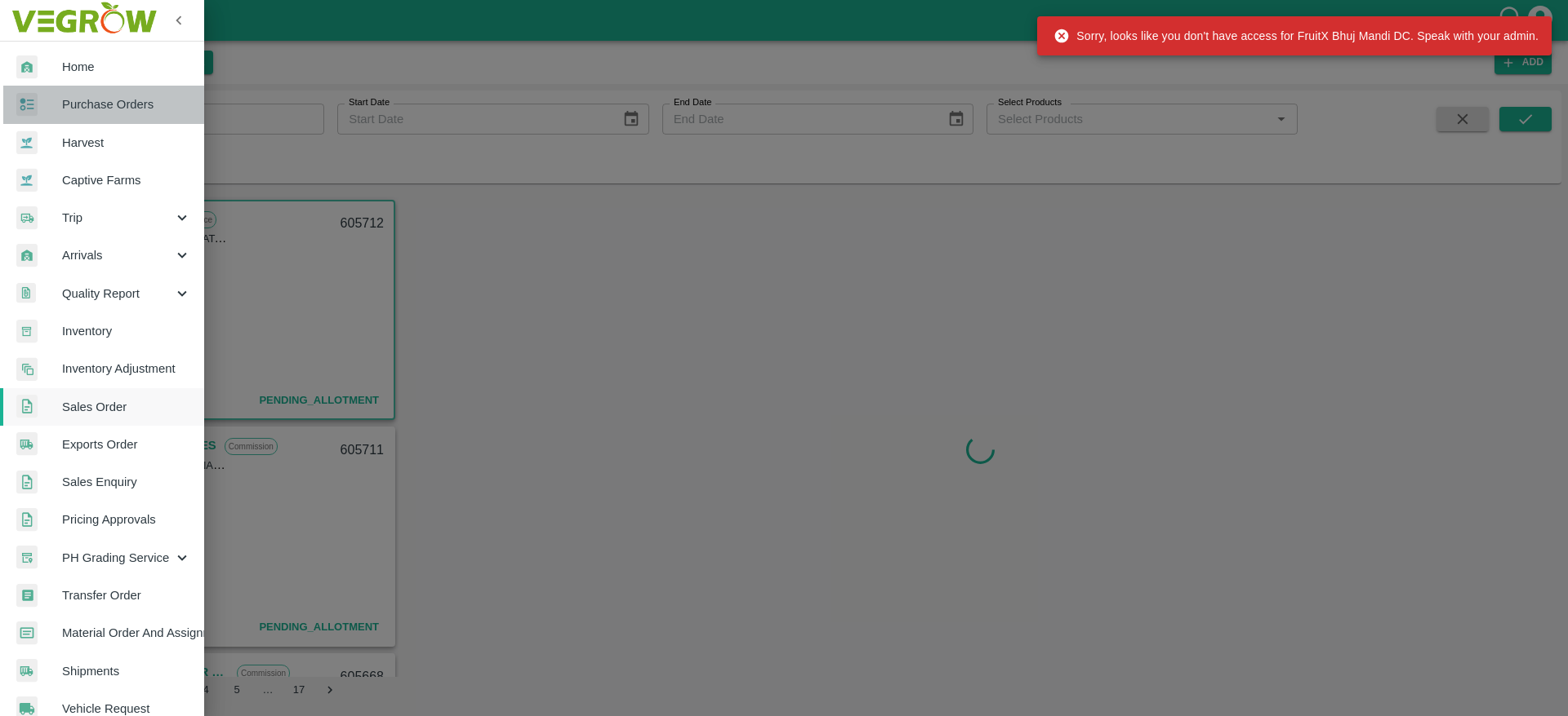
click at [155, 92] on link "Purchase Orders" at bounding box center [102, 105] width 204 height 38
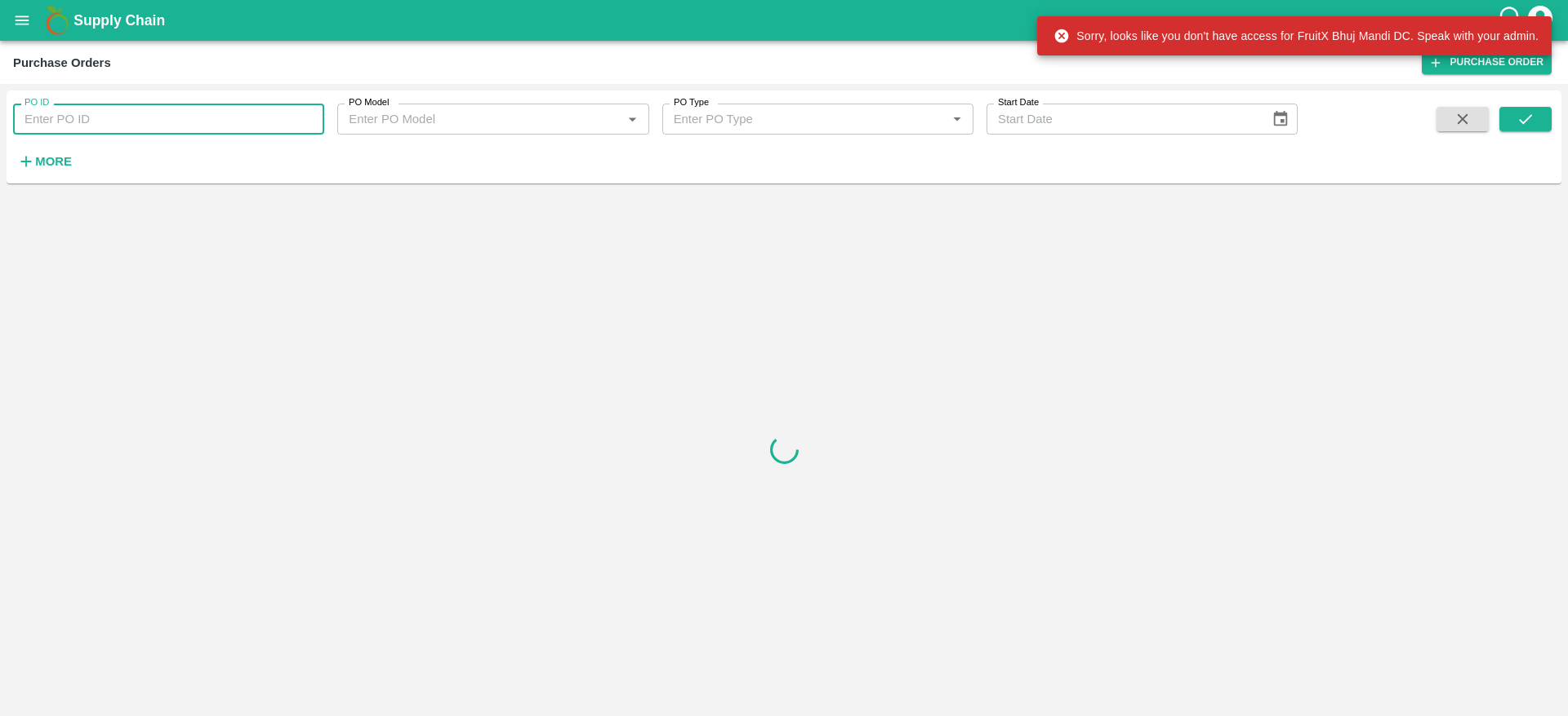
click at [154, 107] on input "PO ID" at bounding box center [169, 119] width 311 height 31
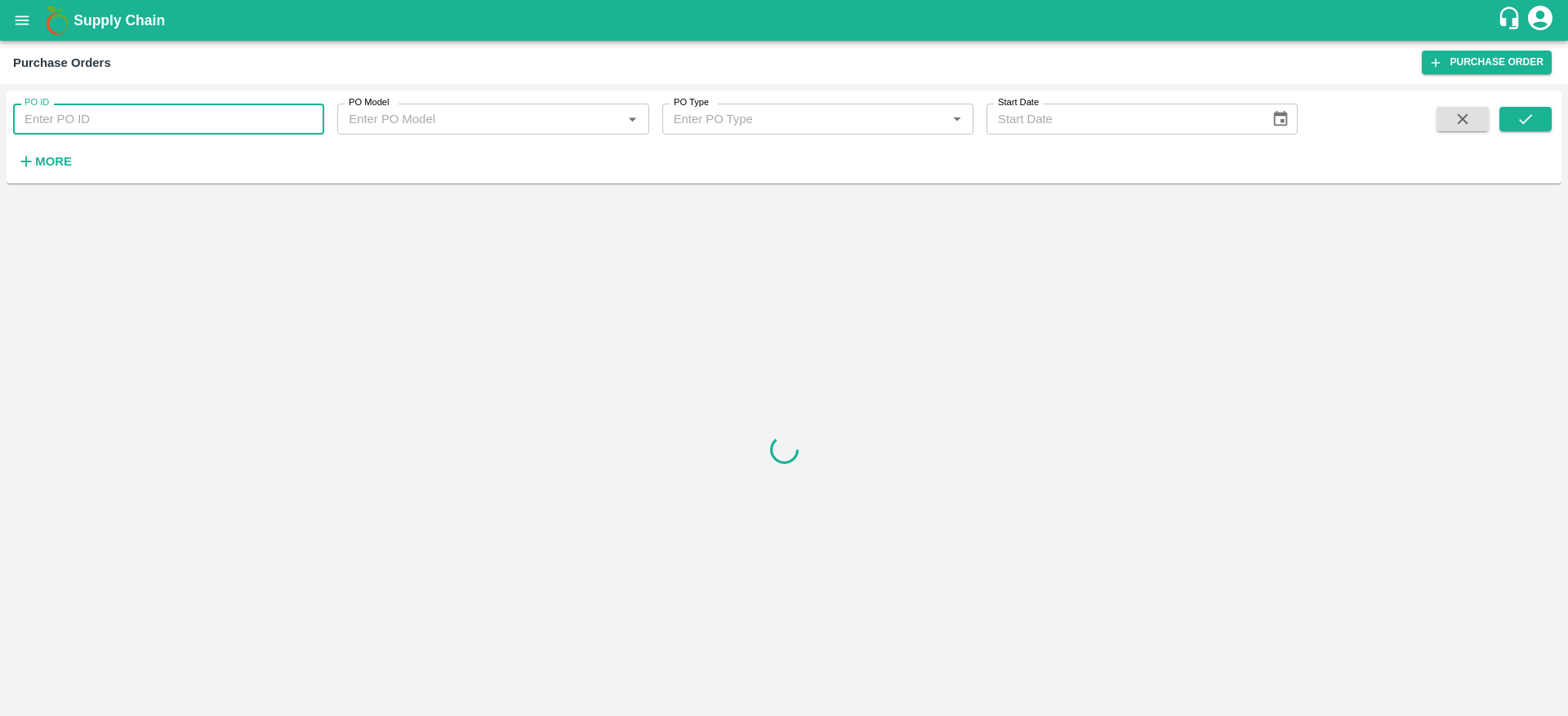
paste input "178131"
type input "178131"
click at [1498, 113] on div at bounding box center [1487, 140] width 128 height 67
click at [1536, 123] on button "submit" at bounding box center [1525, 119] width 52 height 24
